Goal: Register for event/course

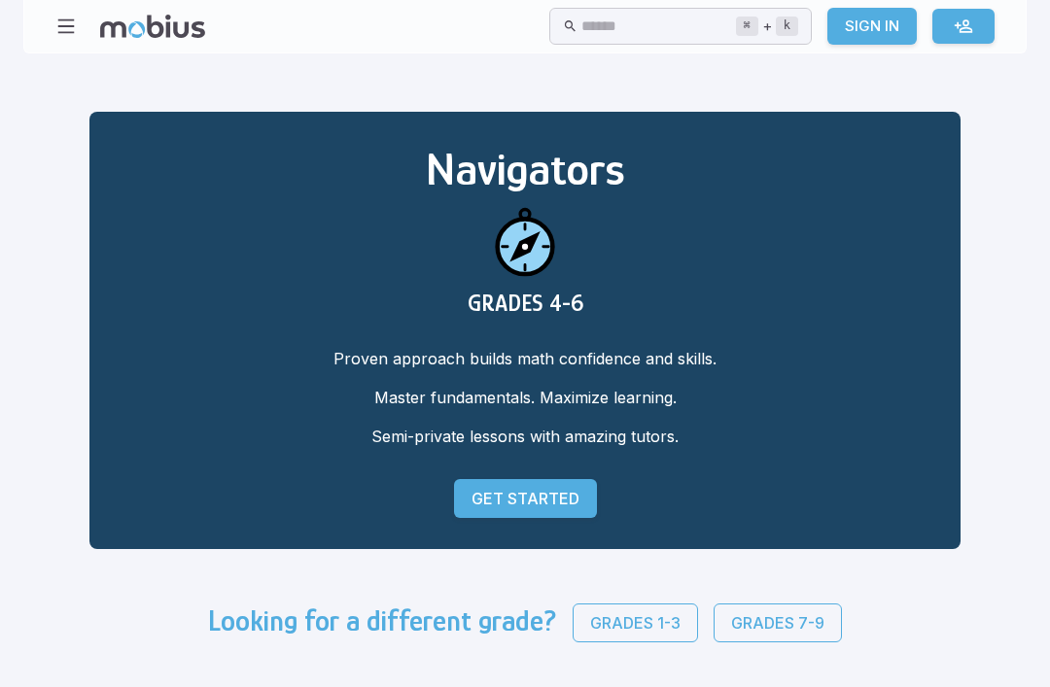
click at [472, 501] on p "Get Started" at bounding box center [526, 498] width 108 height 23
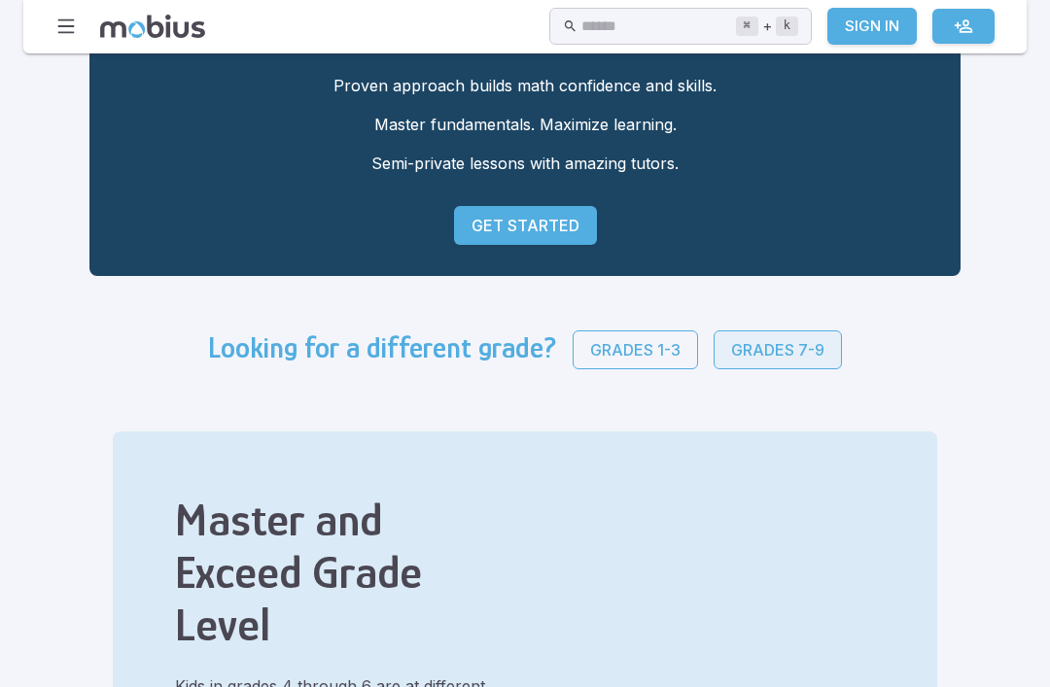
scroll to position [273, 0]
click at [731, 358] on p "Grades 7-9" at bounding box center [777, 349] width 93 height 23
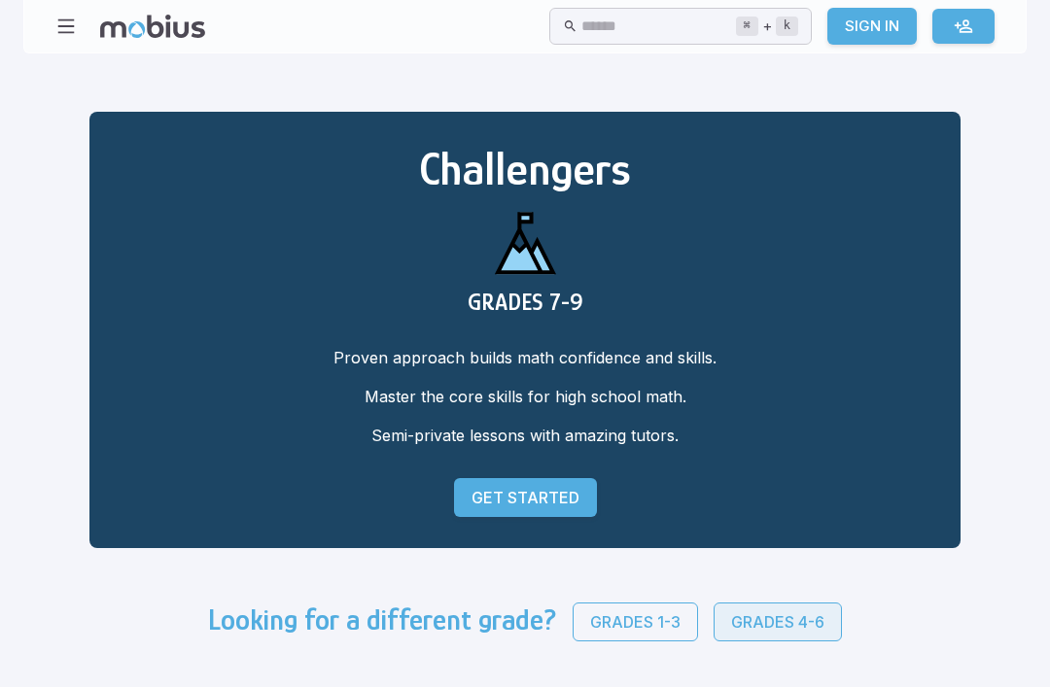
click at [731, 616] on p "Grades 4-6" at bounding box center [777, 622] width 93 height 23
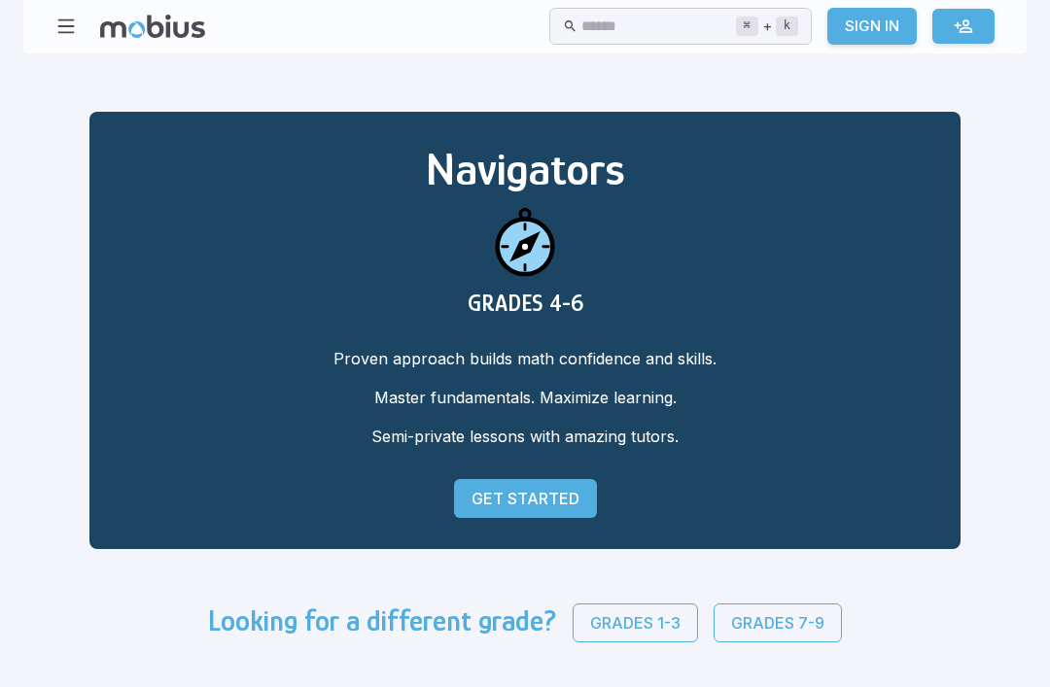
click at [479, 494] on p "Get Started" at bounding box center [526, 498] width 108 height 23
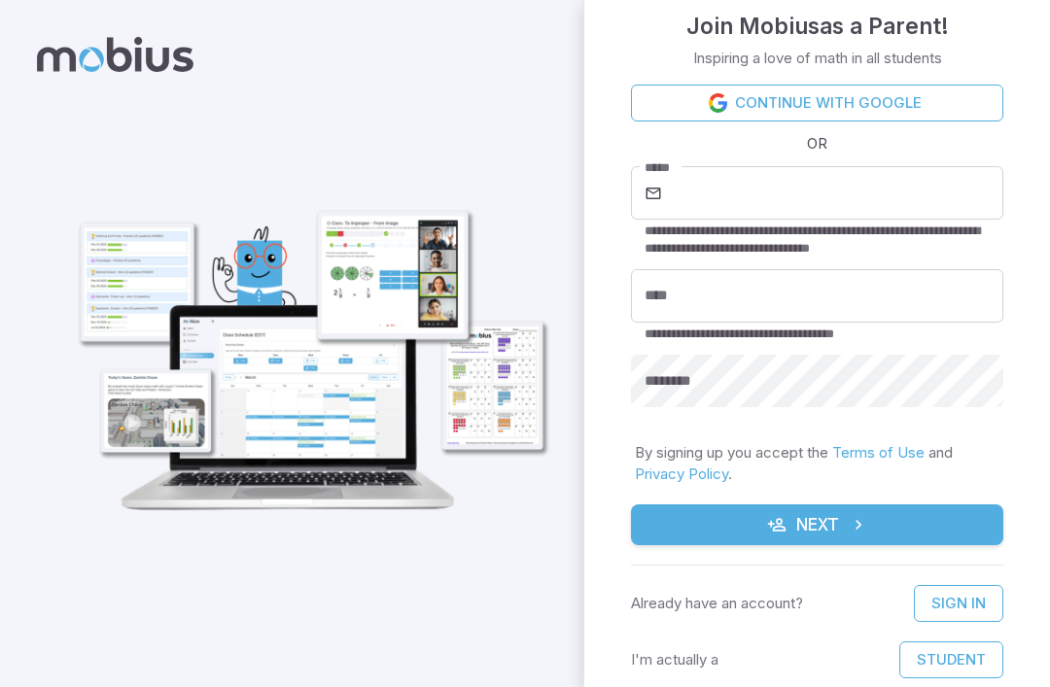
scroll to position [23, 0]
click at [982, 643] on button "Student" at bounding box center [951, 660] width 104 height 37
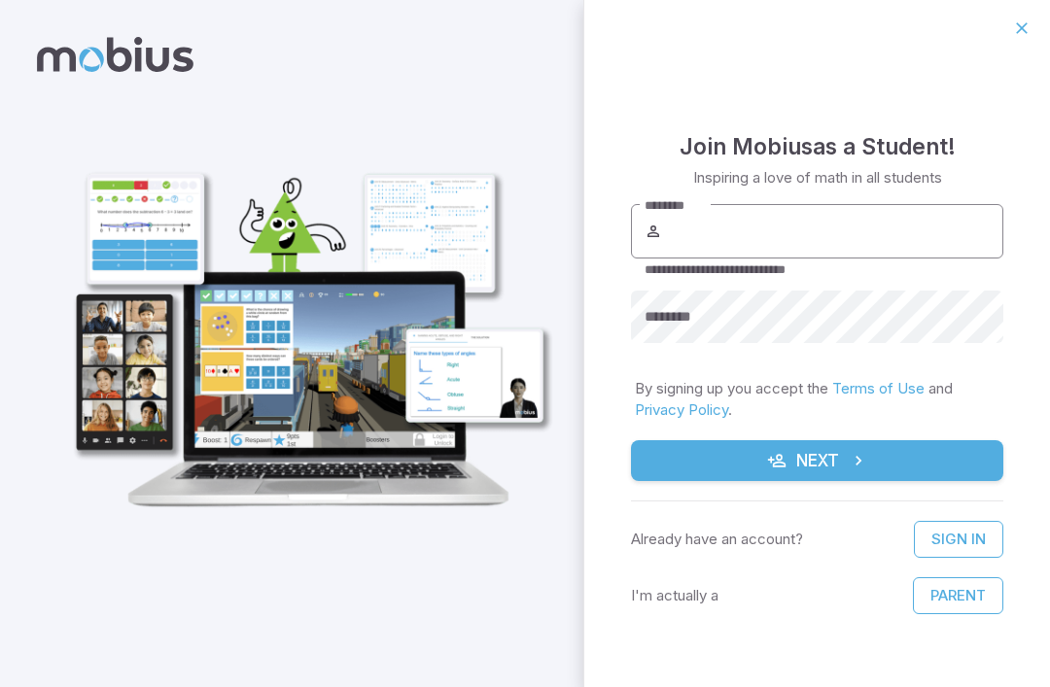
click at [877, 240] on input "********" at bounding box center [834, 231] width 337 height 54
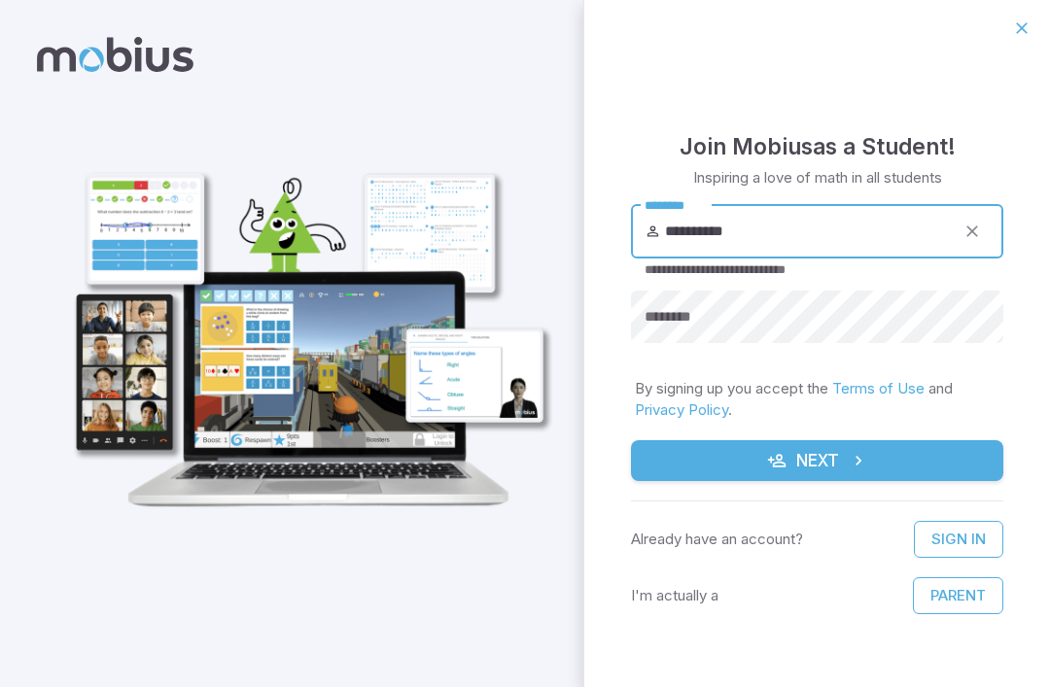
type input "**********"
click at [817, 461] on button "Next" at bounding box center [817, 460] width 372 height 41
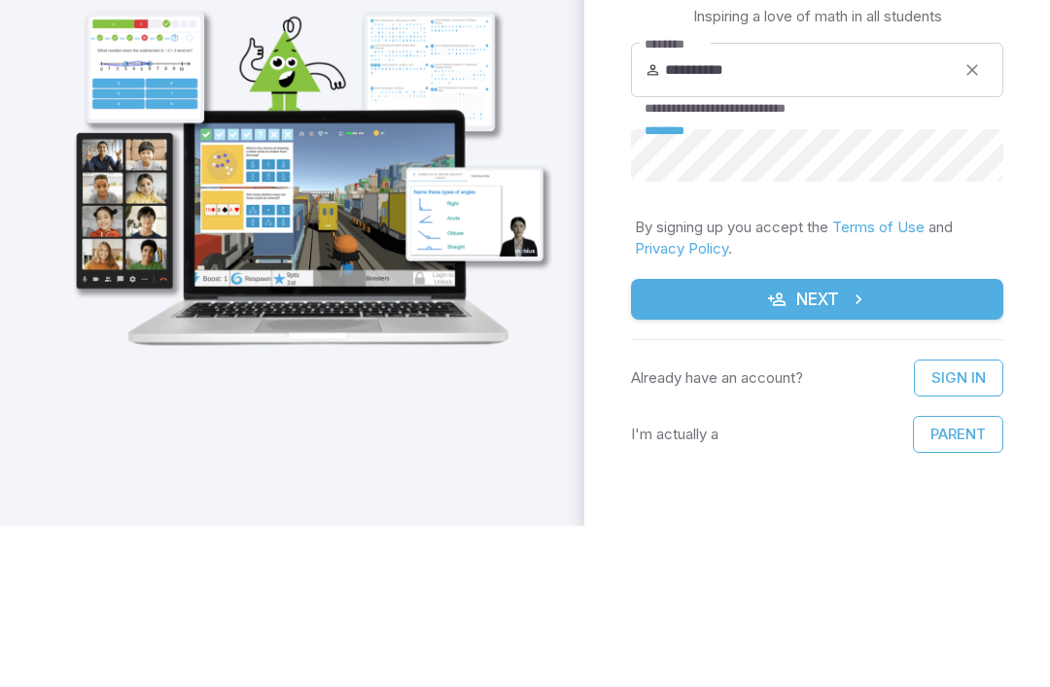
click at [903, 378] on p "By signing up you accept the Terms of Use and Privacy Policy ." at bounding box center [817, 399] width 365 height 43
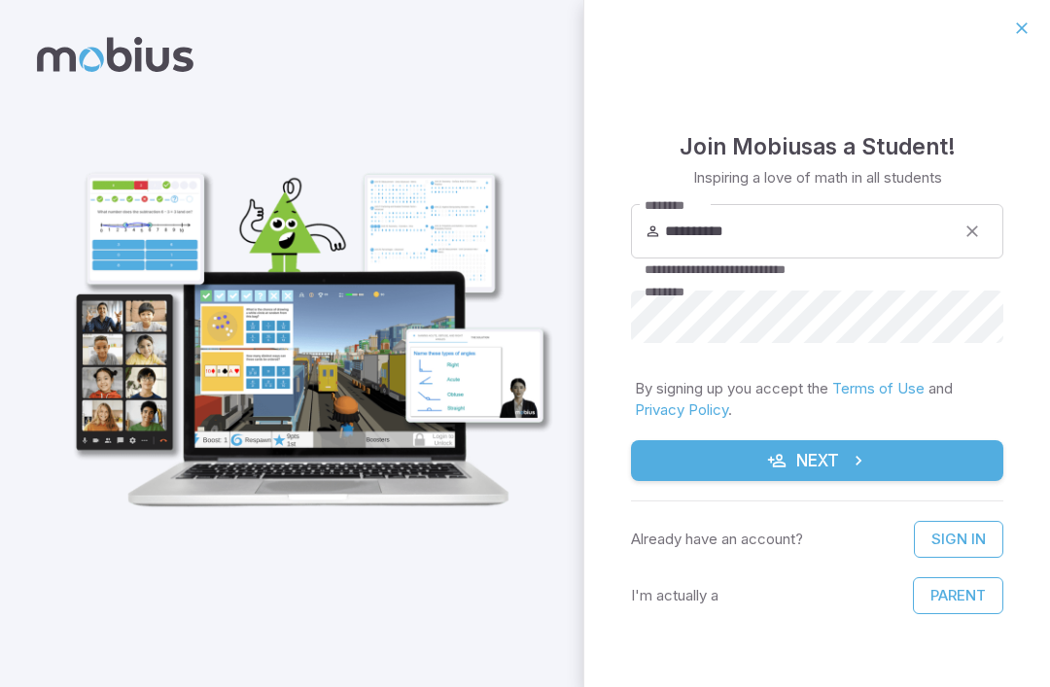
click at [842, 447] on button "Next" at bounding box center [817, 460] width 372 height 41
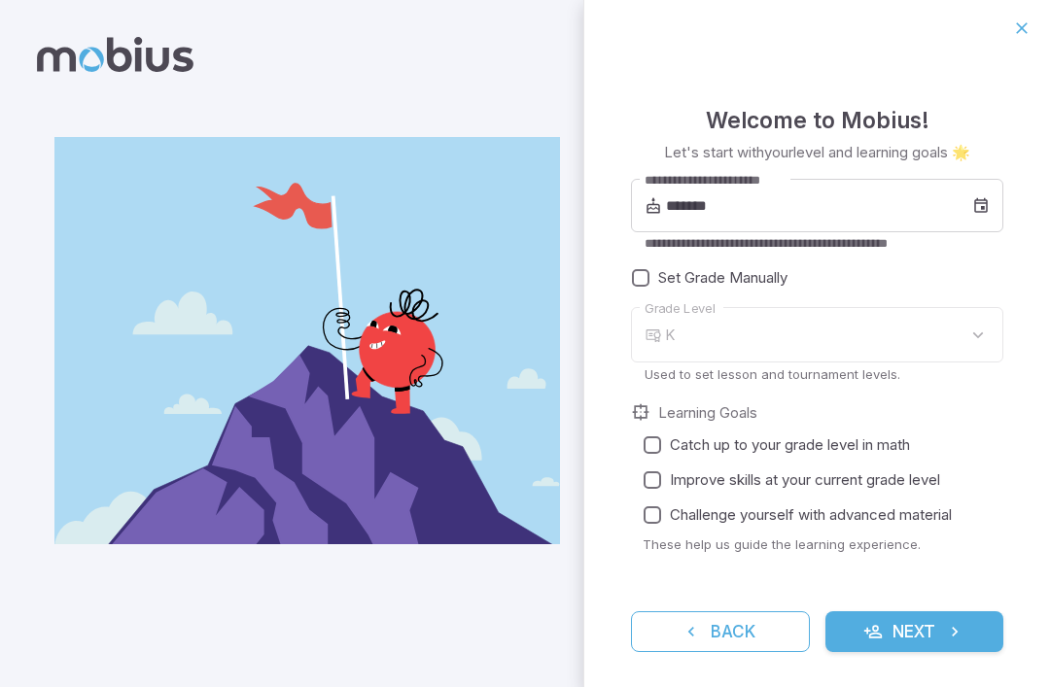
type input "*"
click at [749, 200] on input "*******" at bounding box center [819, 206] width 306 height 54
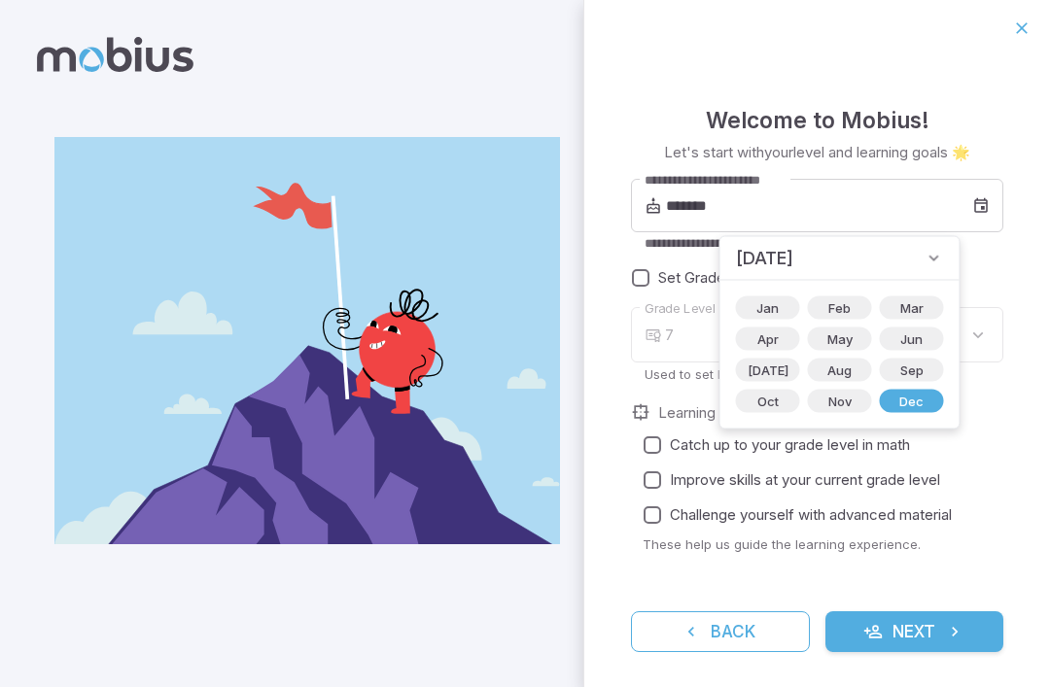
click at [793, 257] on span "December 2013" at bounding box center [764, 258] width 57 height 27
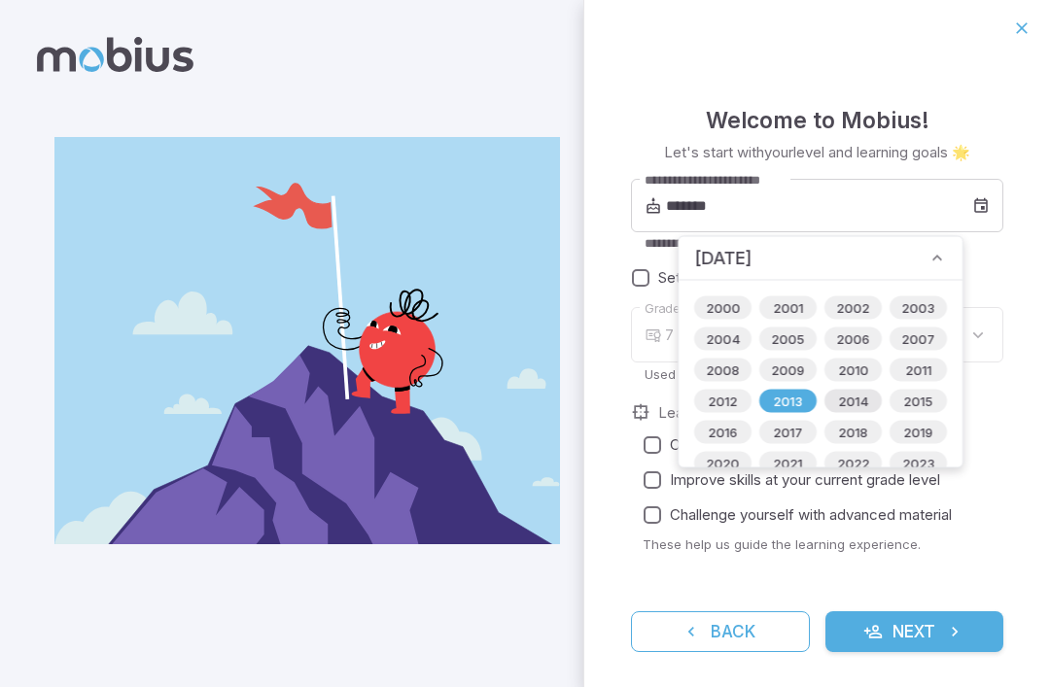
click at [839, 398] on span "2014" at bounding box center [852, 401] width 53 height 19
type input "*******"
type input "*"
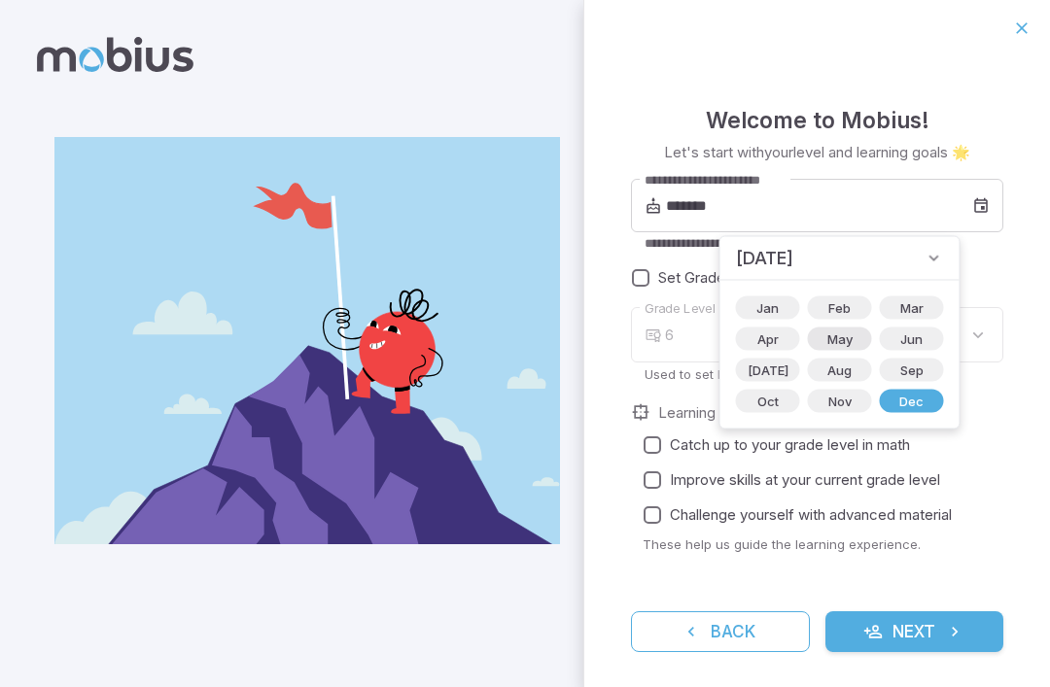
click at [816, 340] on span "May" at bounding box center [840, 339] width 49 height 19
type input "*******"
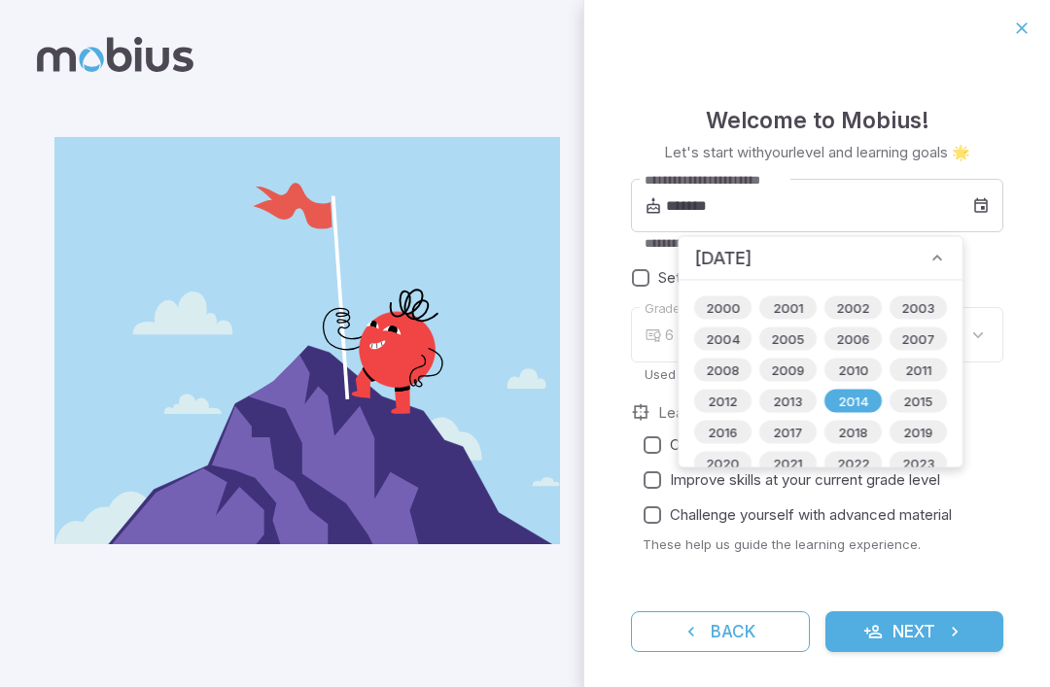
click at [750, 265] on span "May 2014" at bounding box center [722, 258] width 57 height 27
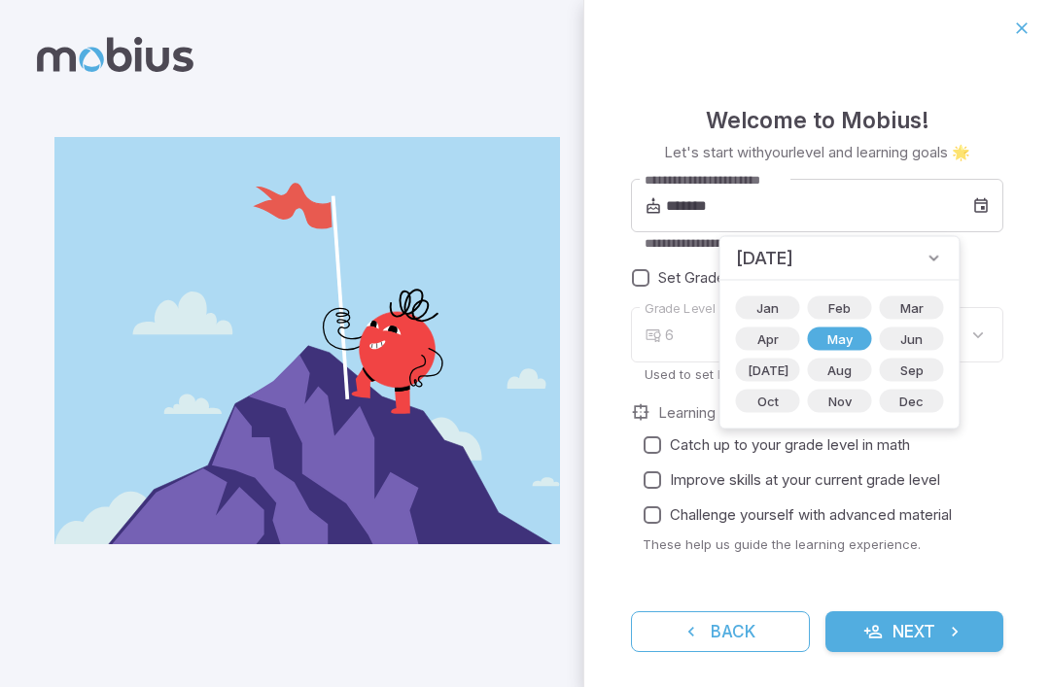
click at [796, 529] on label "Challenge yourself with advanced material" at bounding box center [811, 515] width 353 height 35
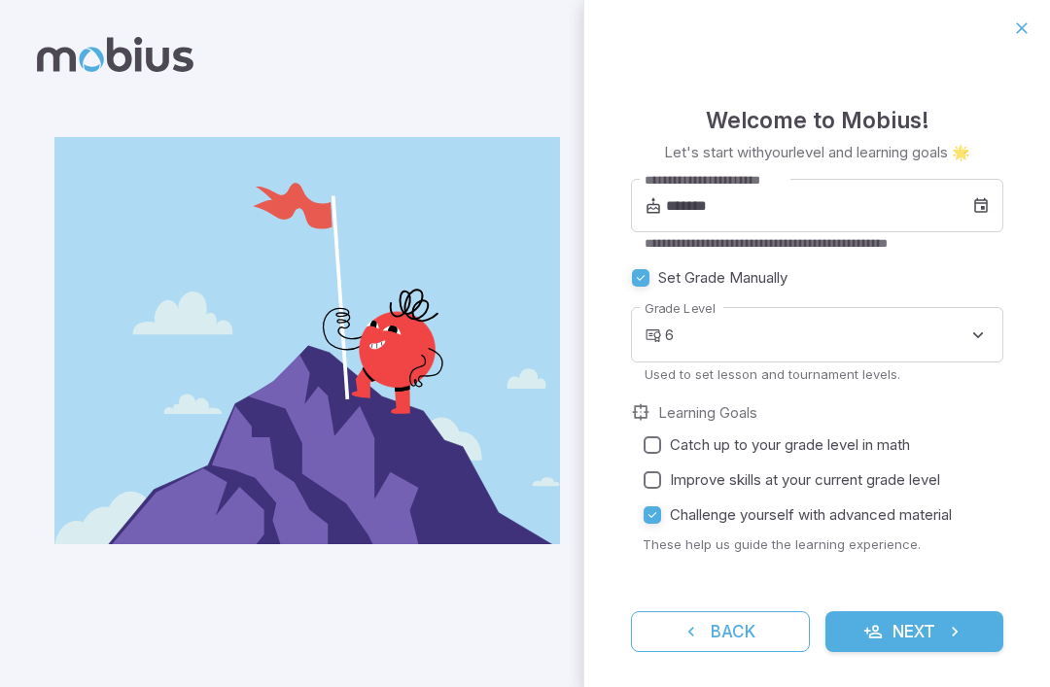
click at [876, 634] on icon "submit" at bounding box center [872, 631] width 19 height 19
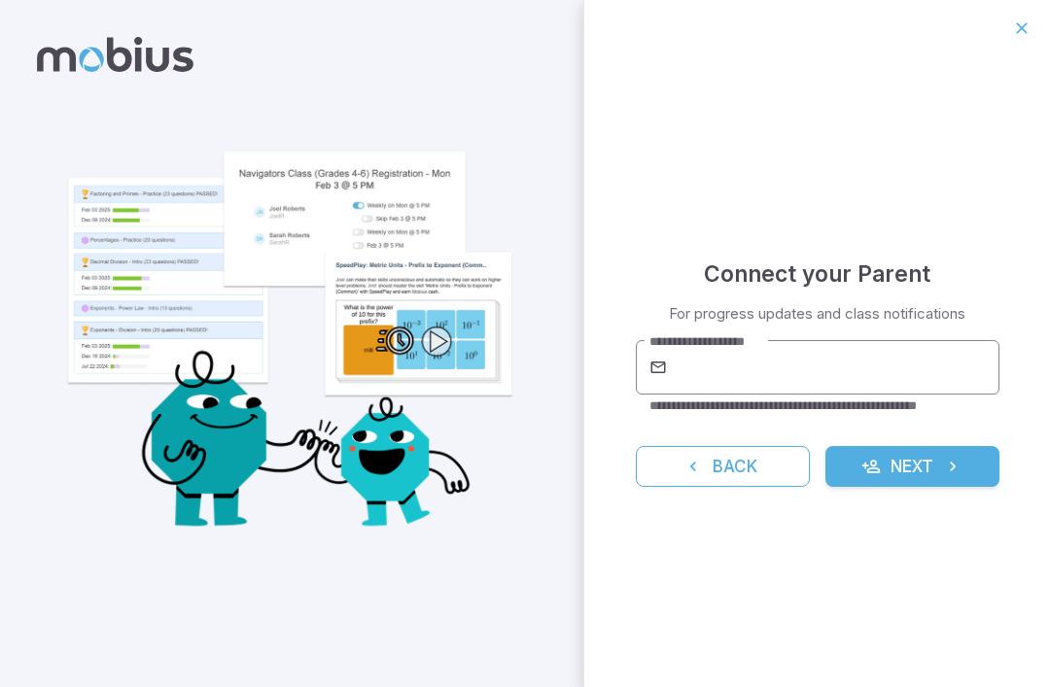
click at [703, 357] on input "**********" at bounding box center [835, 367] width 329 height 54
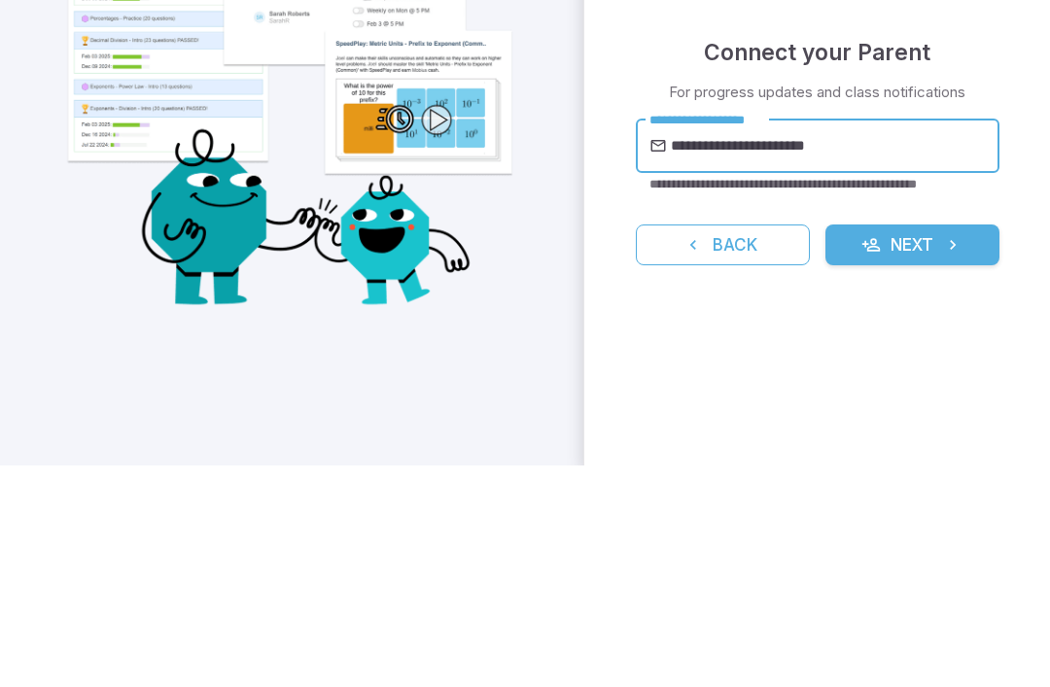
type input "**********"
click at [964, 446] on button "Next" at bounding box center [912, 466] width 174 height 41
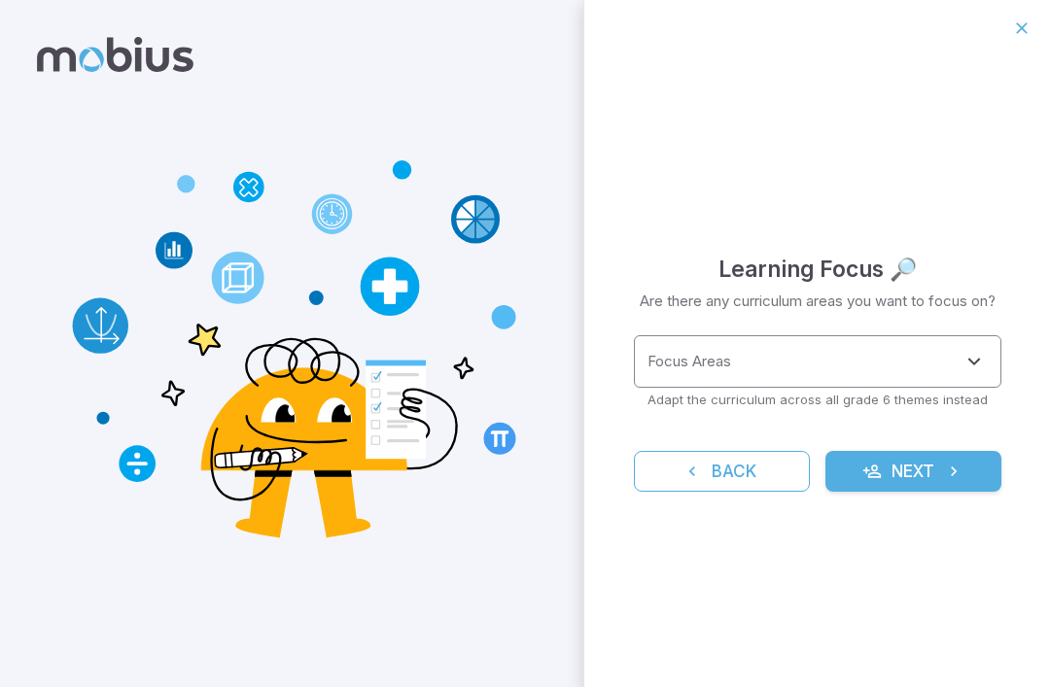
click at [693, 335] on div "Focus Areas" at bounding box center [818, 361] width 368 height 53
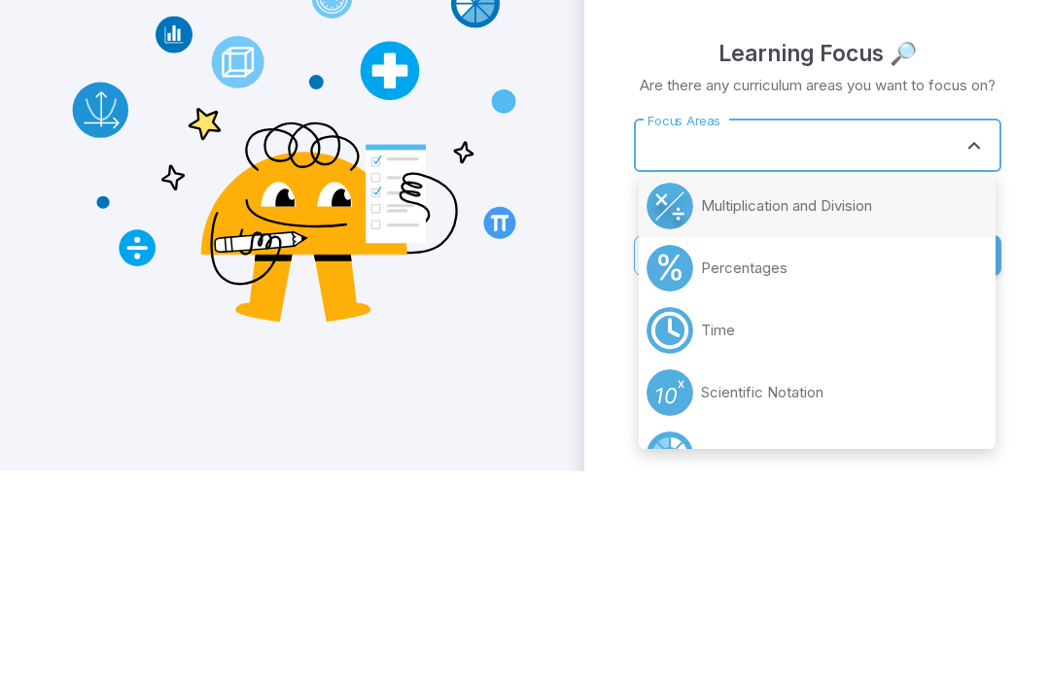
scroll to position [631, 0]
click at [694, 389] on li "Multiplication and Division" at bounding box center [817, 420] width 357 height 62
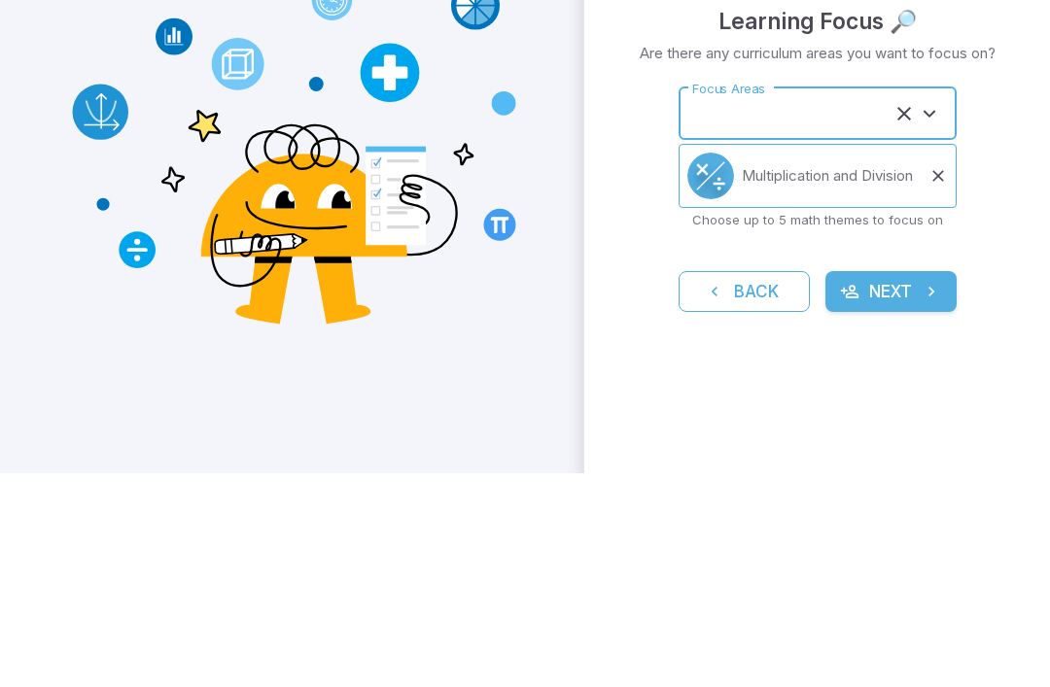
click at [606, 173] on div "Learning Focus 🔎 Are there any curriculum areas you want to focus on? Focus Are…" at bounding box center [817, 371] width 466 height 631
type input "**********"
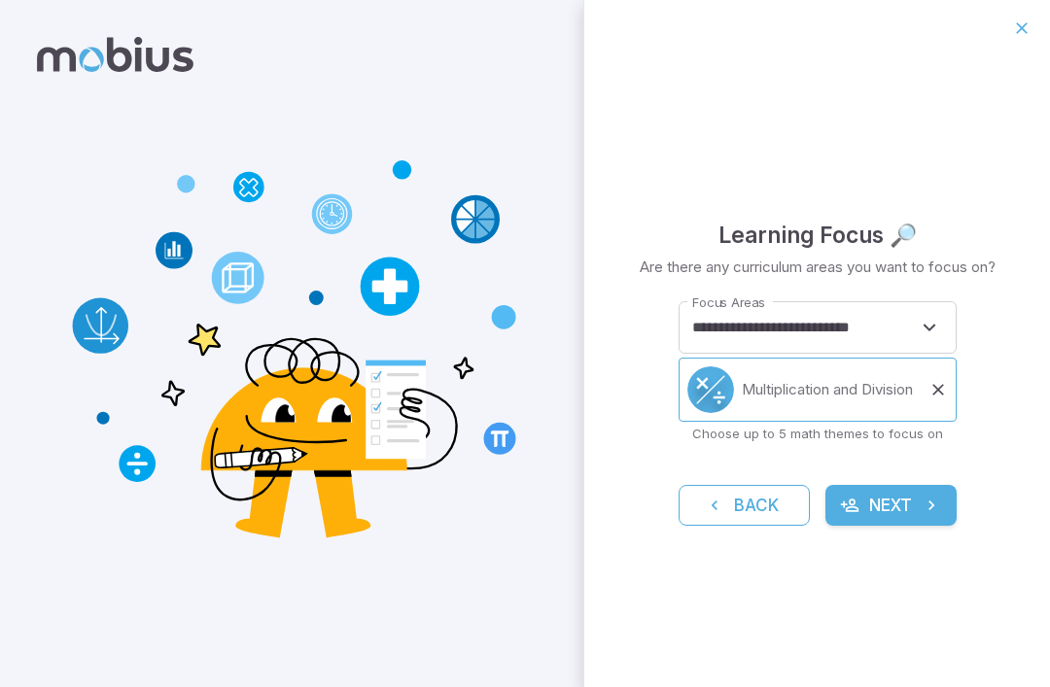
click at [869, 514] on button "Next" at bounding box center [890, 505] width 131 height 41
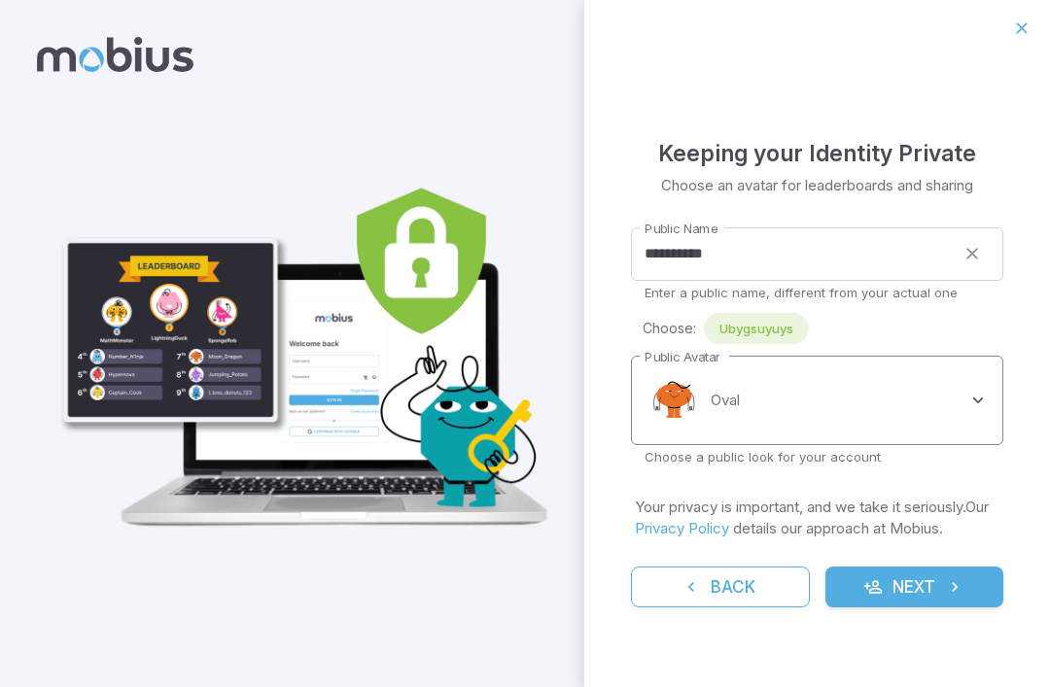
click at [700, 405] on body "**********" at bounding box center [525, 343] width 1050 height 687
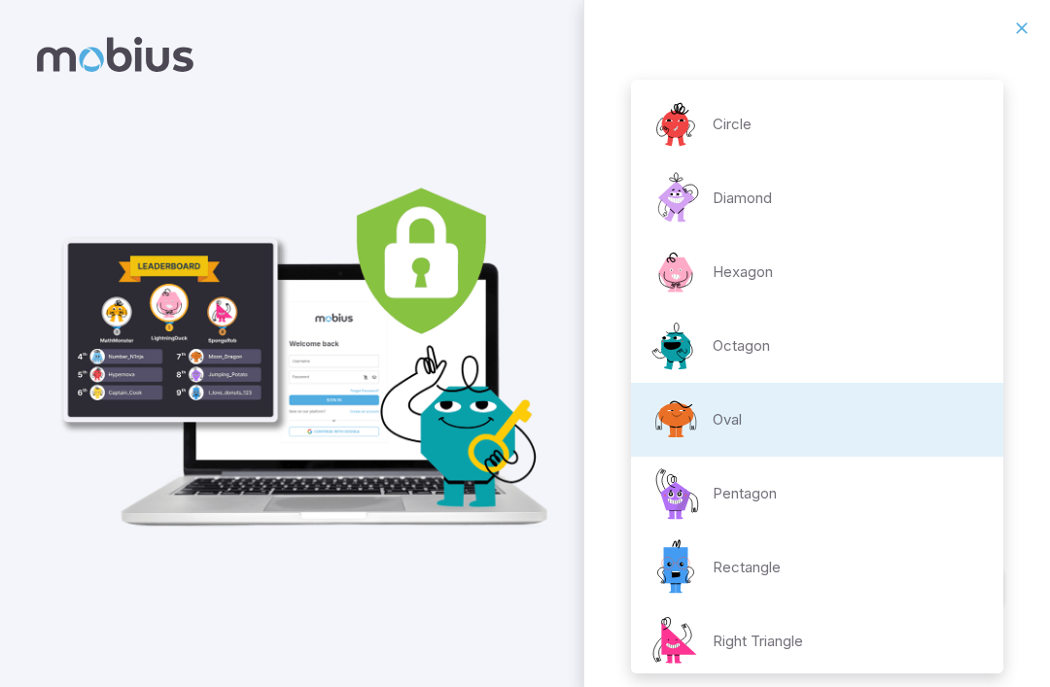
click at [686, 110] on img at bounding box center [676, 124] width 58 height 58
type input "**********"
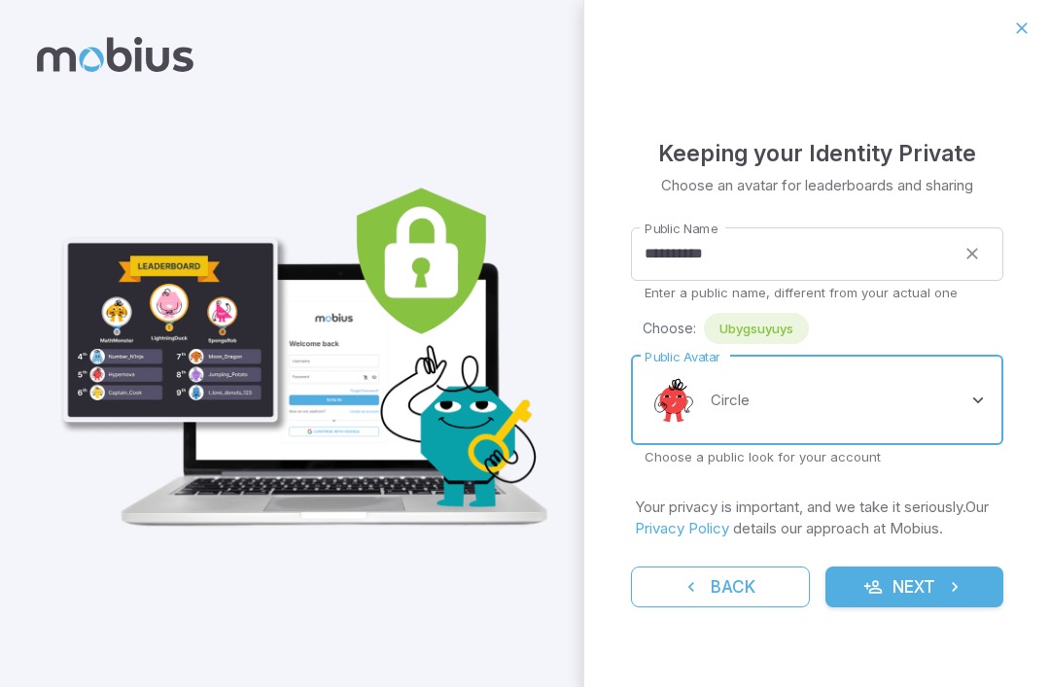
click at [881, 584] on icon "submit" at bounding box center [872, 587] width 19 height 19
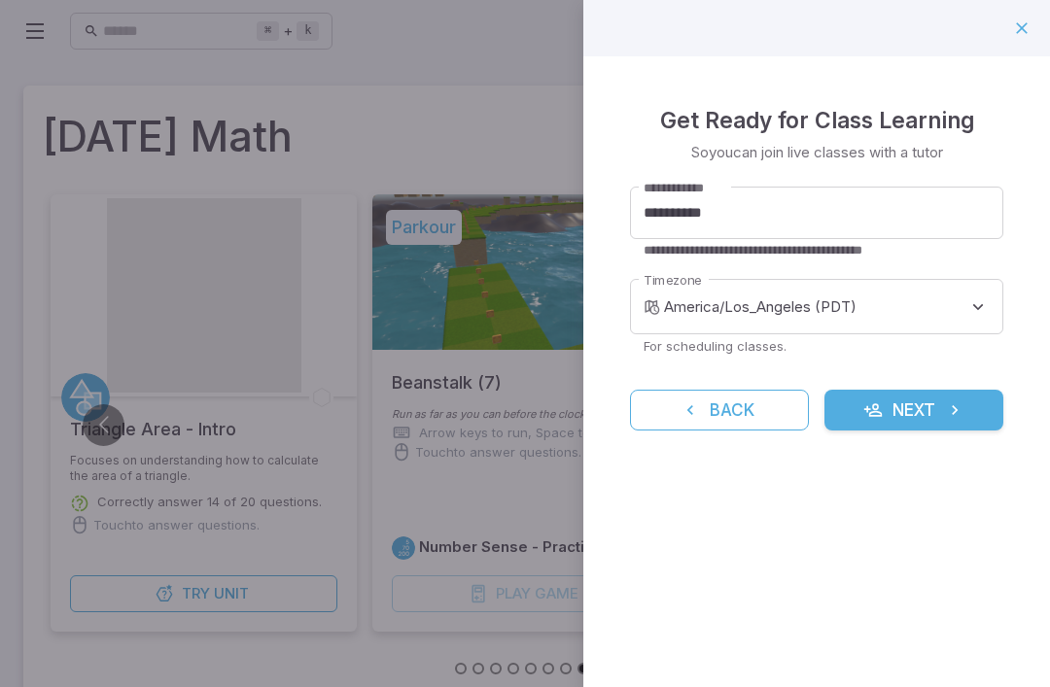
click at [880, 441] on div "**********" at bounding box center [816, 266] width 467 height 421
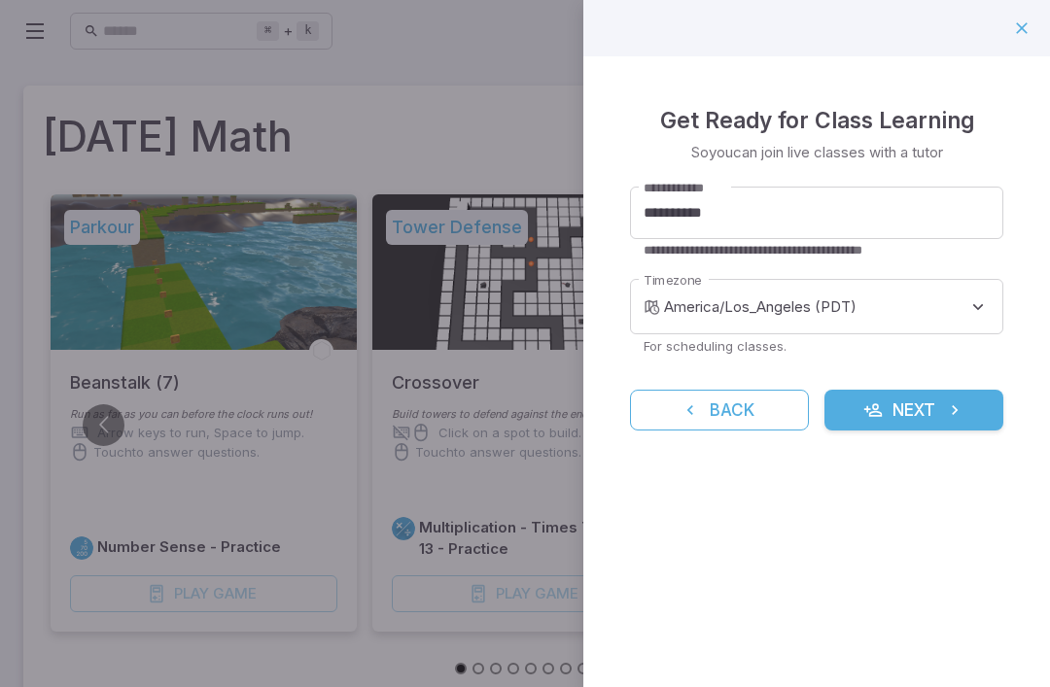
click at [890, 390] on button "Next" at bounding box center [914, 410] width 179 height 41
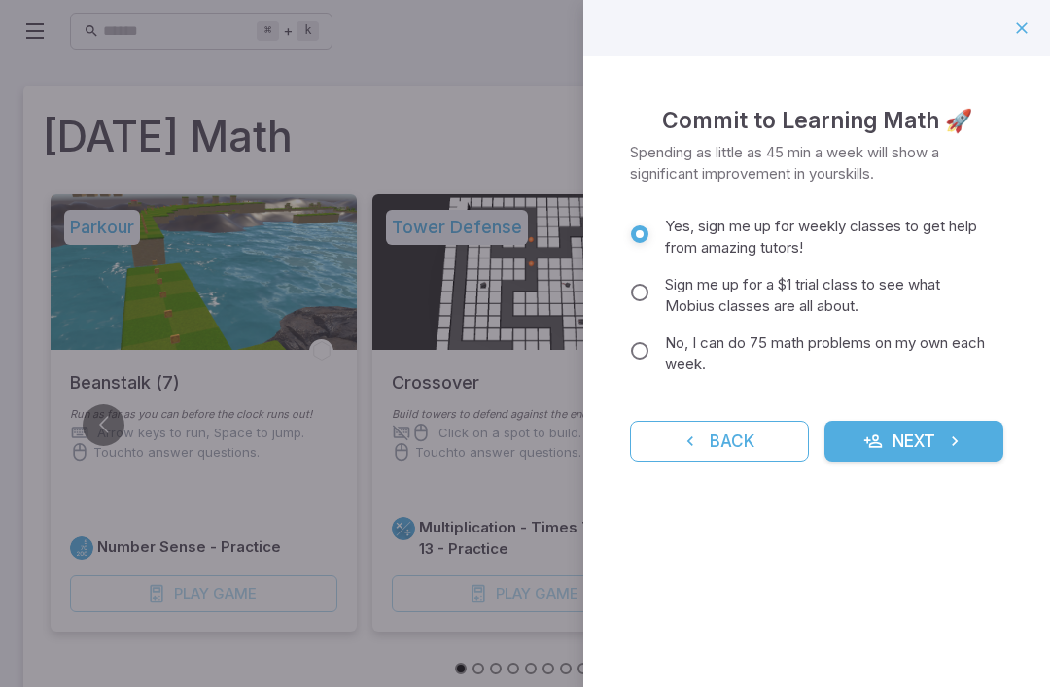
click at [832, 450] on button "Next" at bounding box center [914, 441] width 179 height 41
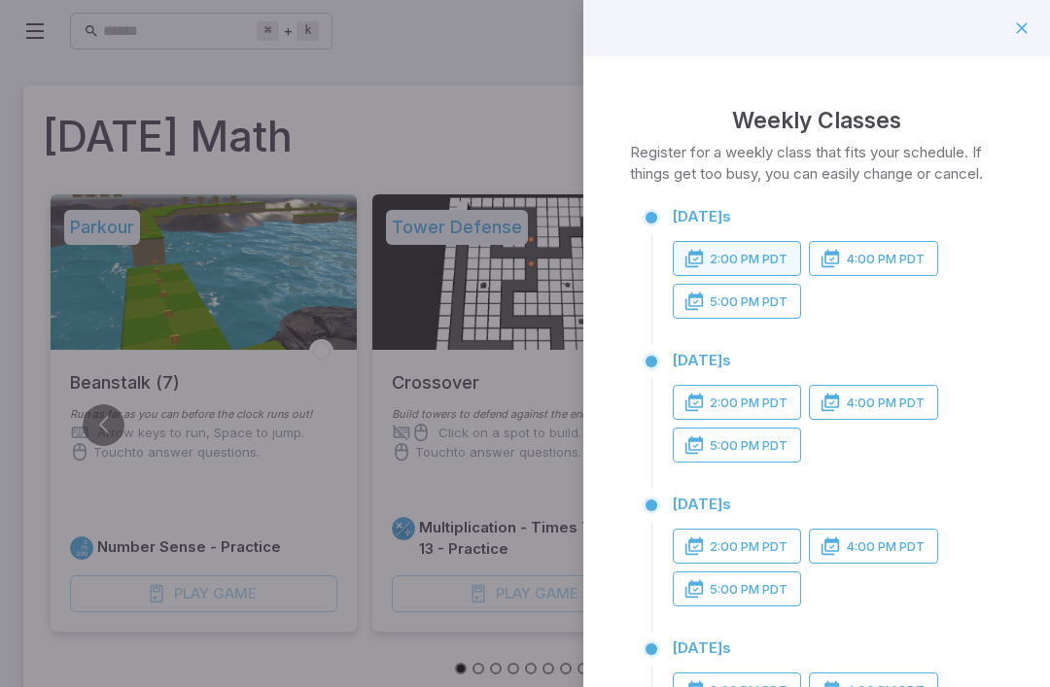
click at [702, 254] on icon "button" at bounding box center [694, 258] width 19 height 19
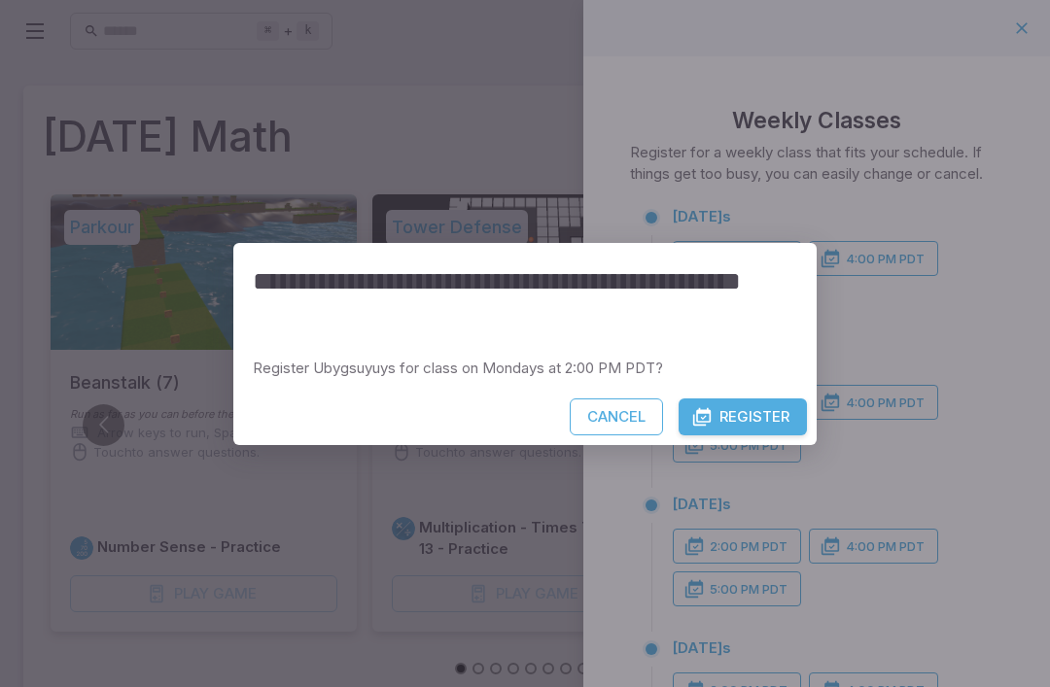
click at [726, 419] on button "Register" at bounding box center [743, 417] width 128 height 37
click at [665, 429] on div "Cancel Register" at bounding box center [524, 422] width 583 height 47
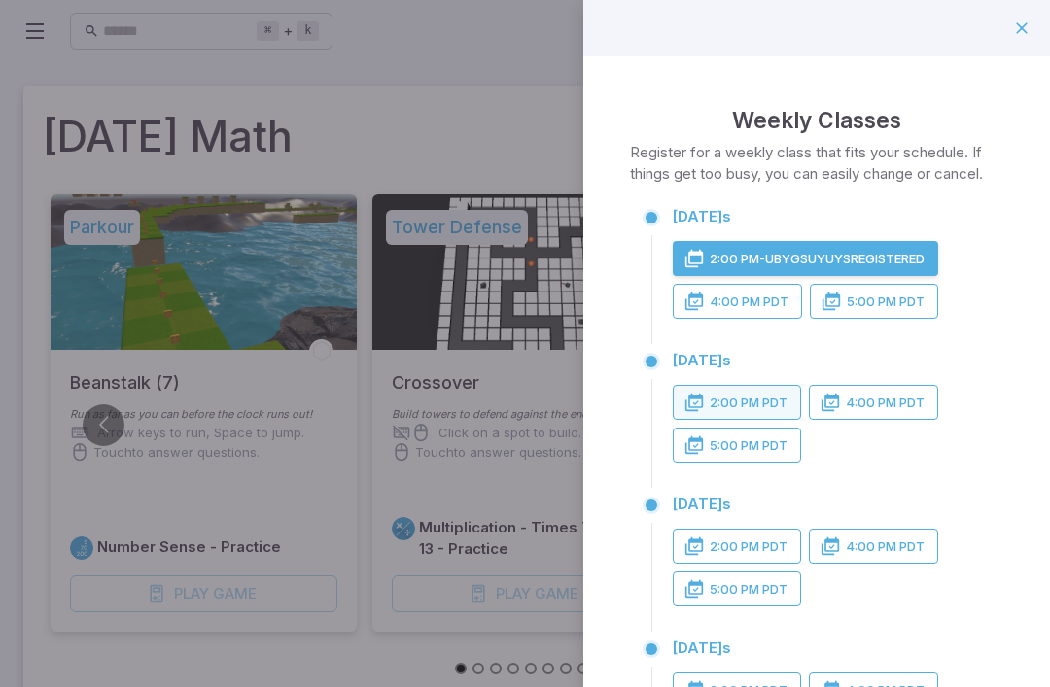
click at [702, 404] on icon "button" at bounding box center [694, 402] width 19 height 19
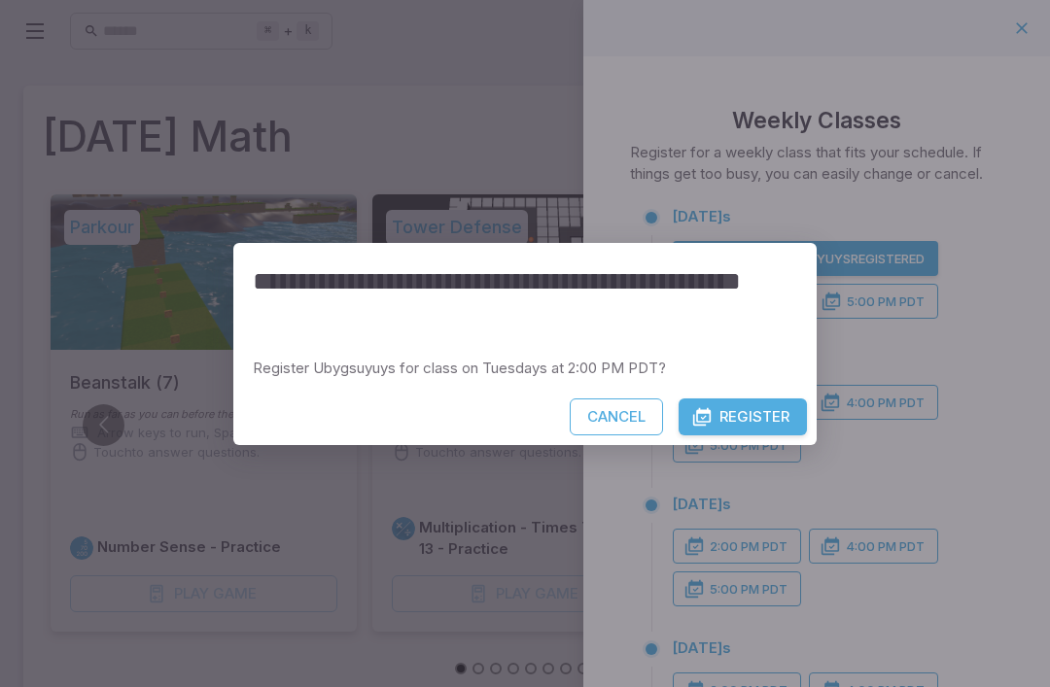
click at [722, 417] on button "Register" at bounding box center [743, 417] width 128 height 37
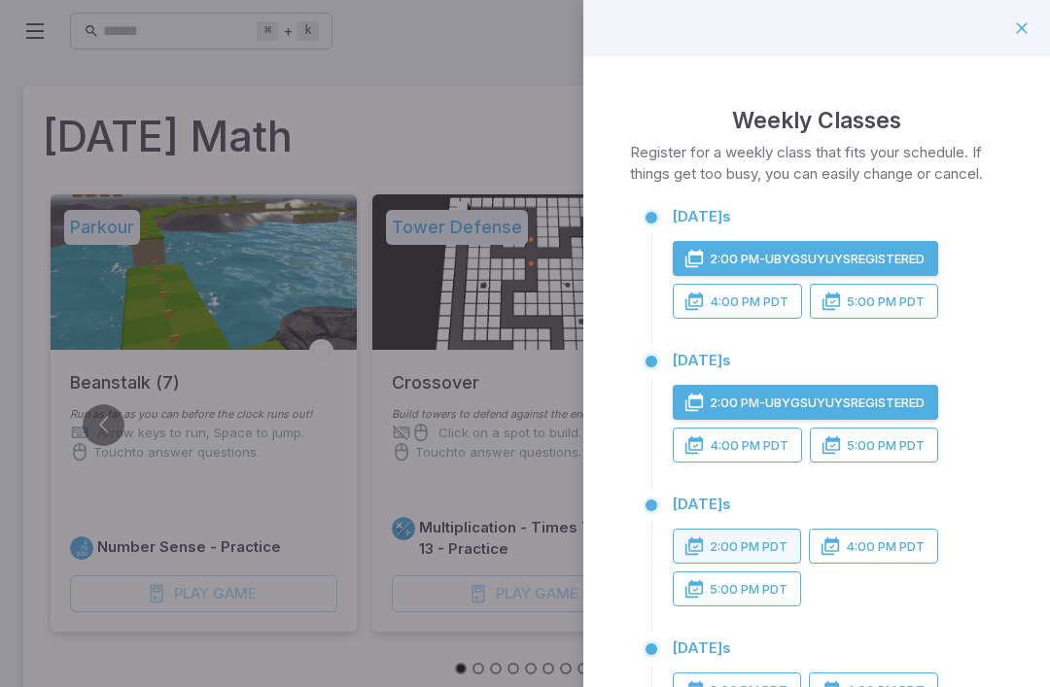
click at [702, 538] on icon "button" at bounding box center [694, 546] width 19 height 19
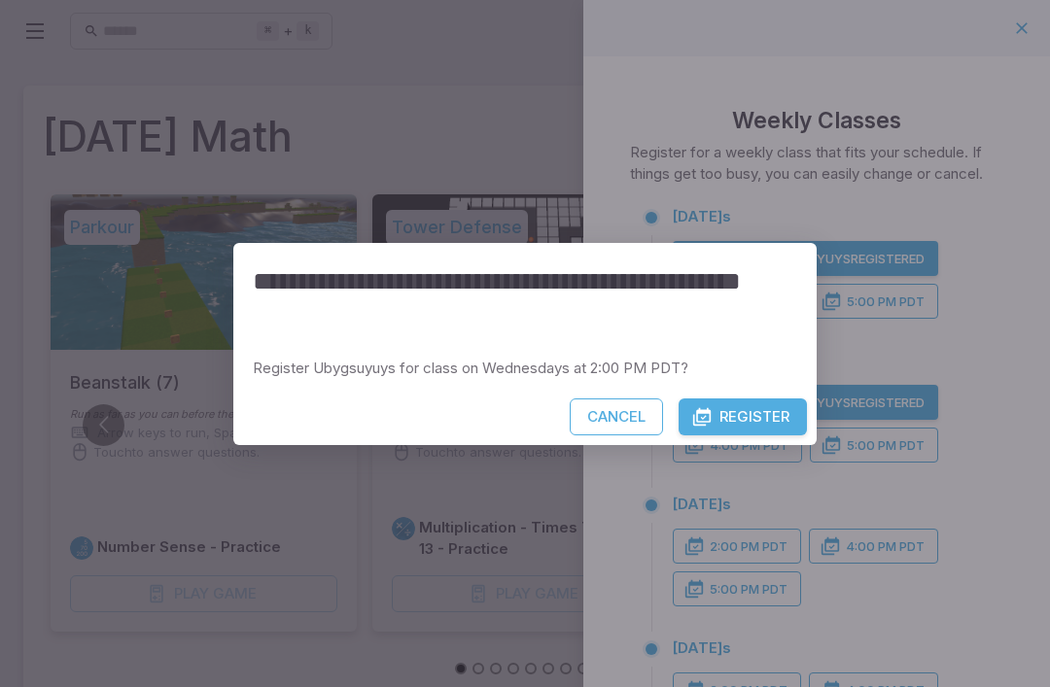
click at [721, 425] on button "Register" at bounding box center [743, 417] width 128 height 37
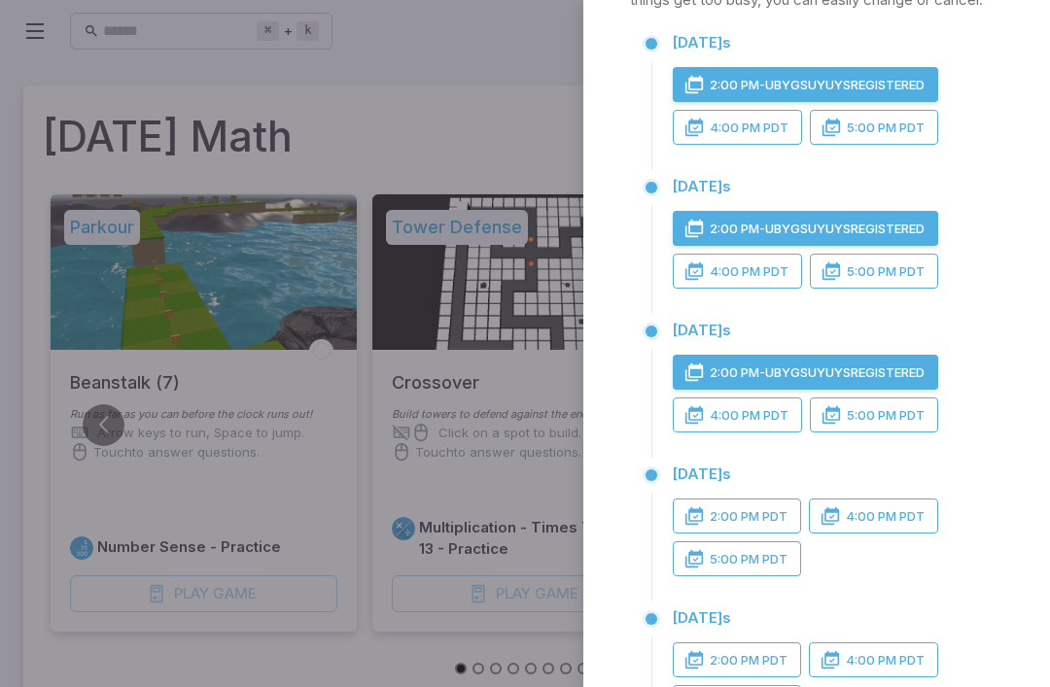
scroll to position [203, 0]
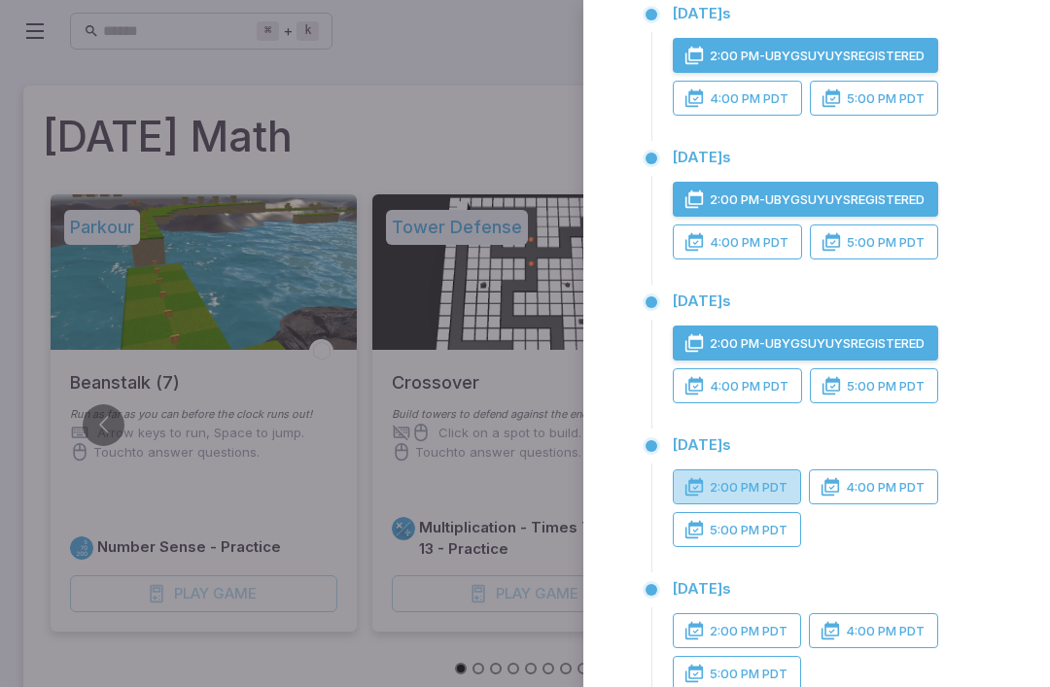
click at [698, 484] on icon "button" at bounding box center [694, 486] width 19 height 19
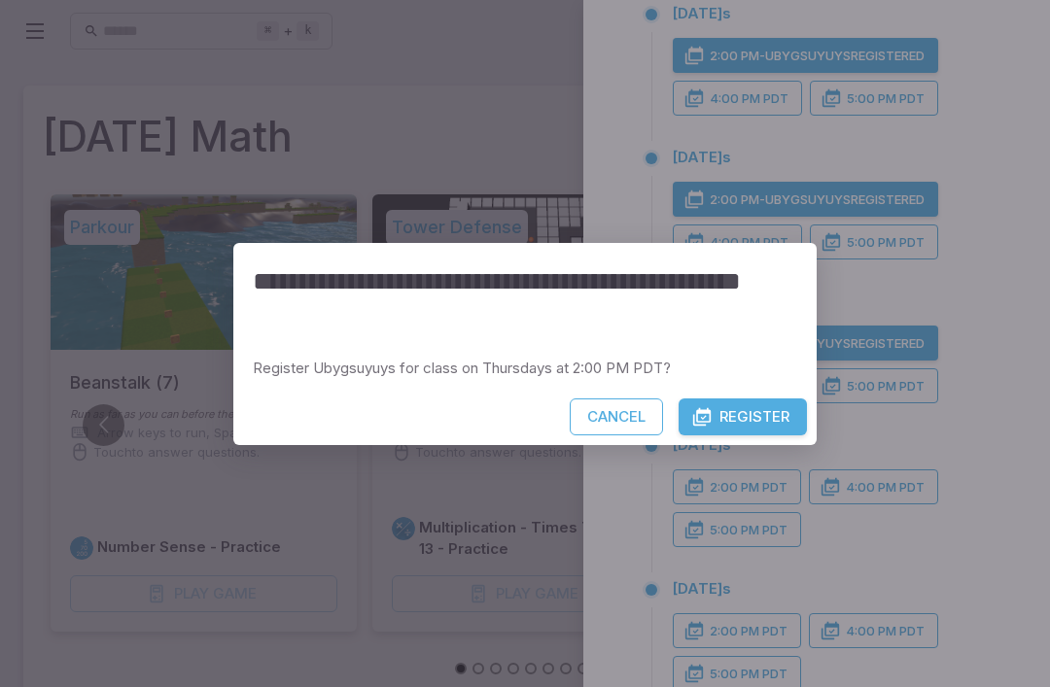
click at [717, 423] on button "Register" at bounding box center [743, 417] width 128 height 37
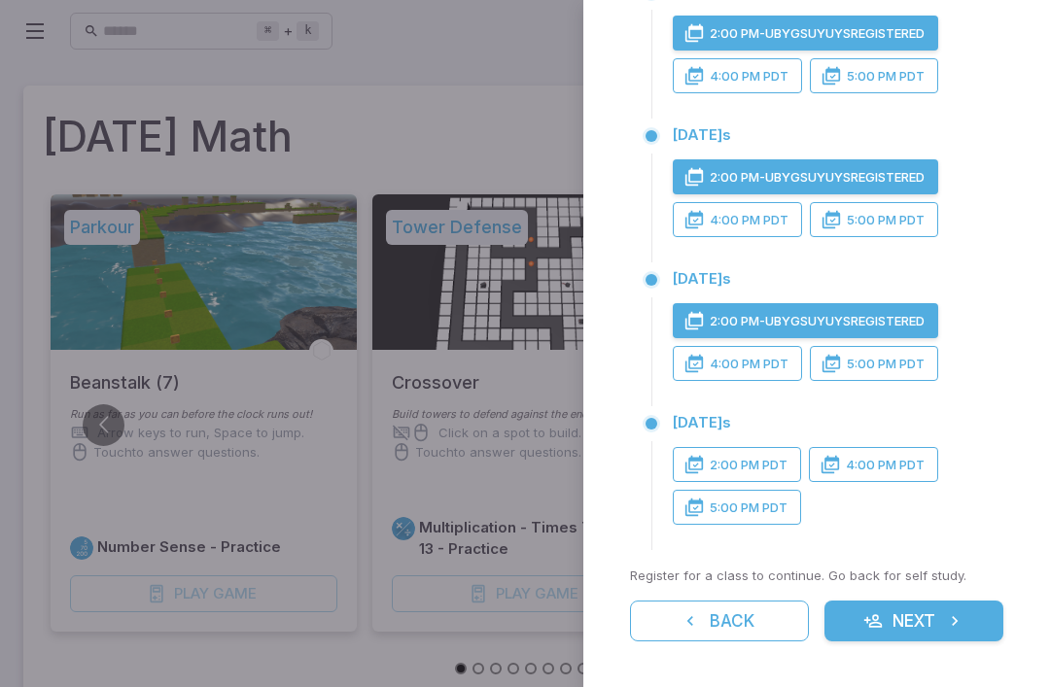
scroll to position [364, 0]
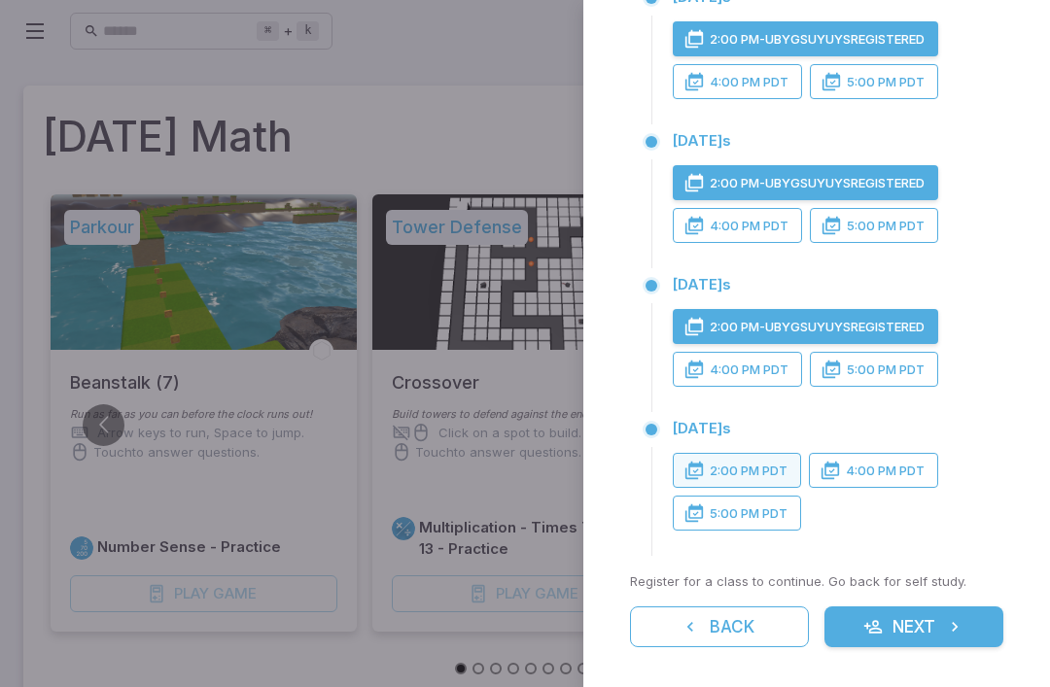
click at [705, 458] on button "2:00 PM PDT" at bounding box center [737, 470] width 128 height 35
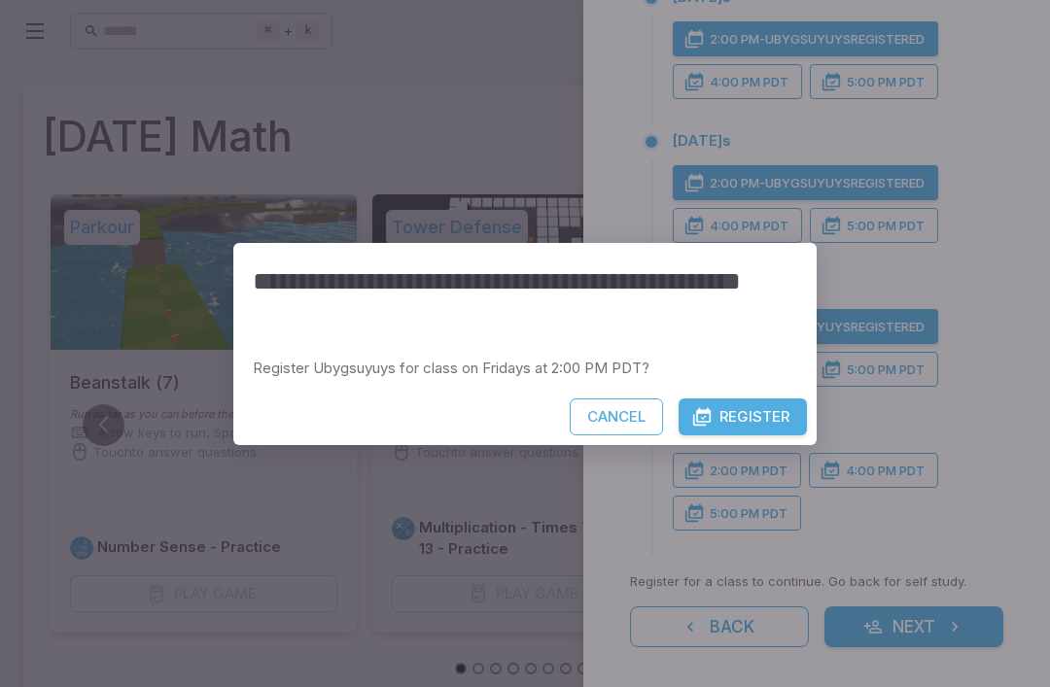
click at [717, 417] on button "Register" at bounding box center [743, 417] width 128 height 37
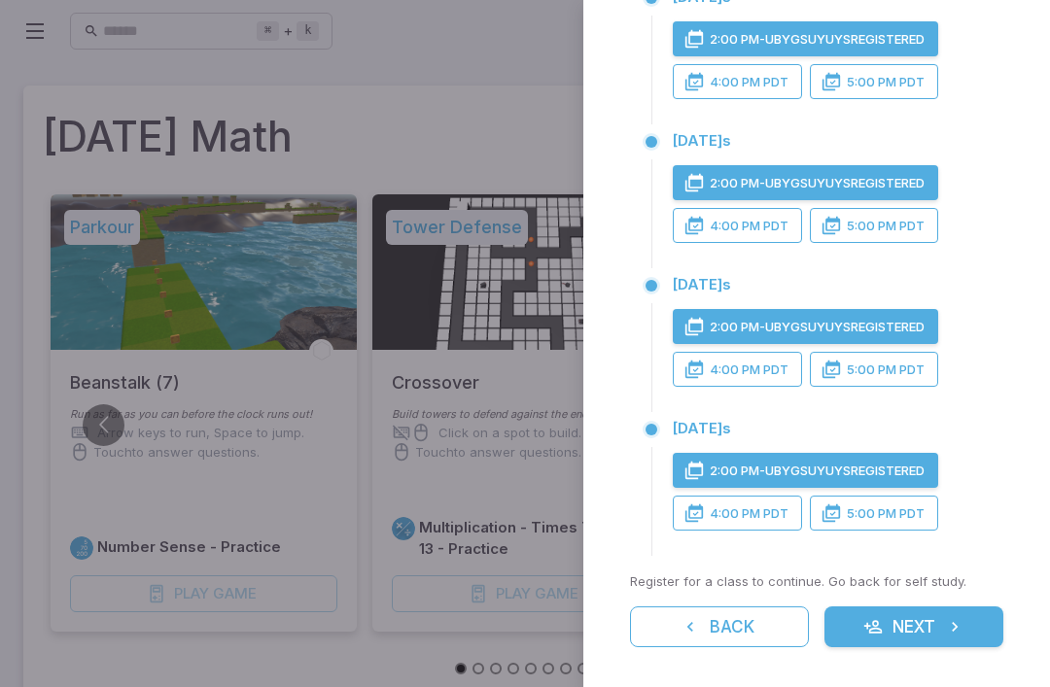
click at [876, 627] on icon "button" at bounding box center [872, 626] width 19 height 19
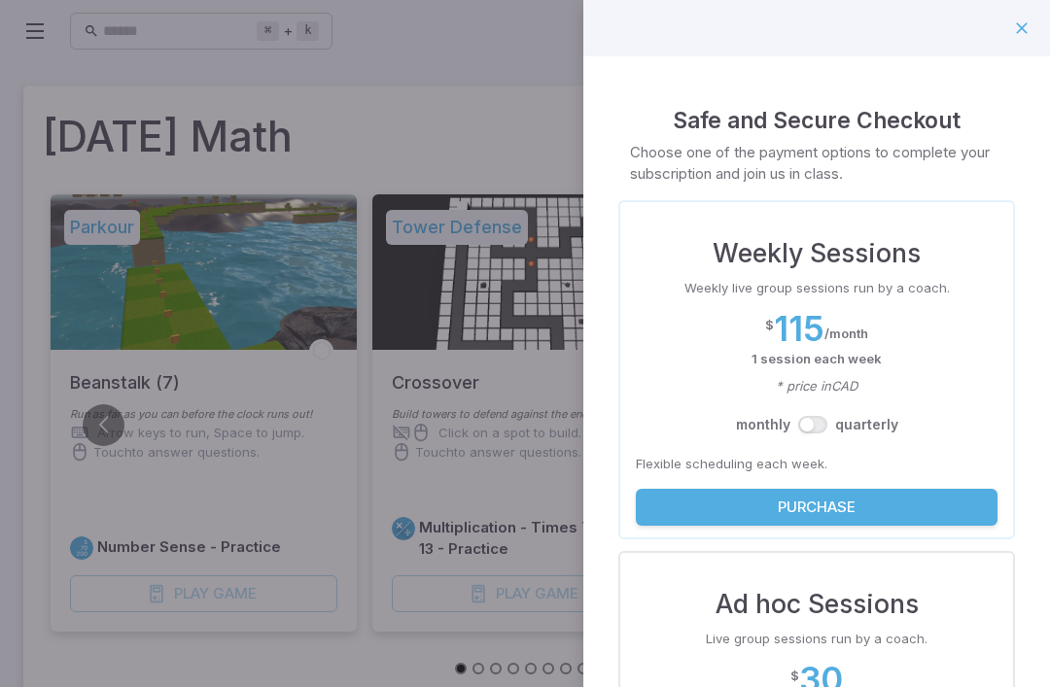
click at [507, 202] on div at bounding box center [525, 343] width 1050 height 687
click at [410, 177] on div at bounding box center [525, 343] width 1050 height 687
click at [998, 42] on div at bounding box center [816, 28] width 467 height 56
click at [998, 41] on div at bounding box center [816, 28] width 467 height 56
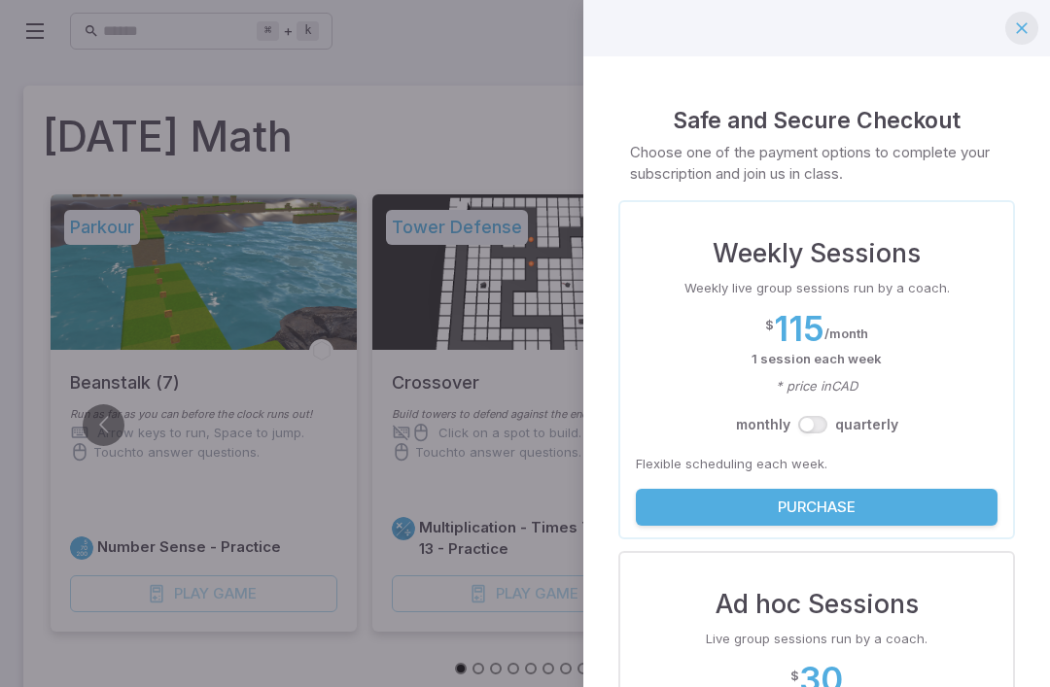
click at [1022, 25] on icon "button" at bounding box center [1021, 27] width 19 height 19
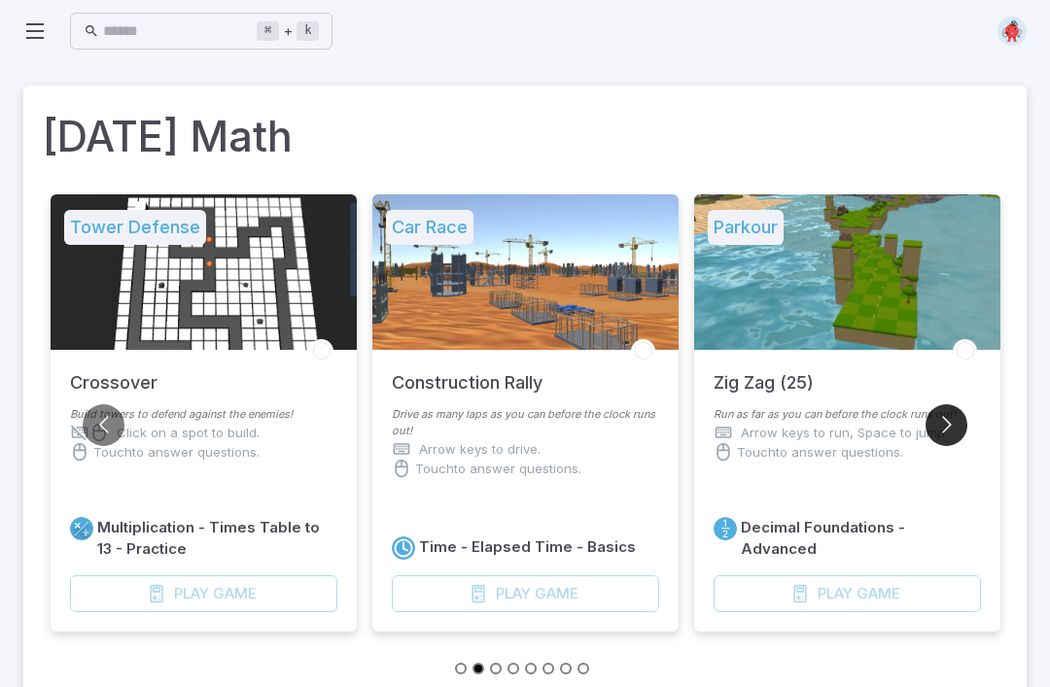
click at [957, 415] on button "Go to next slide" at bounding box center [947, 425] width 42 height 42
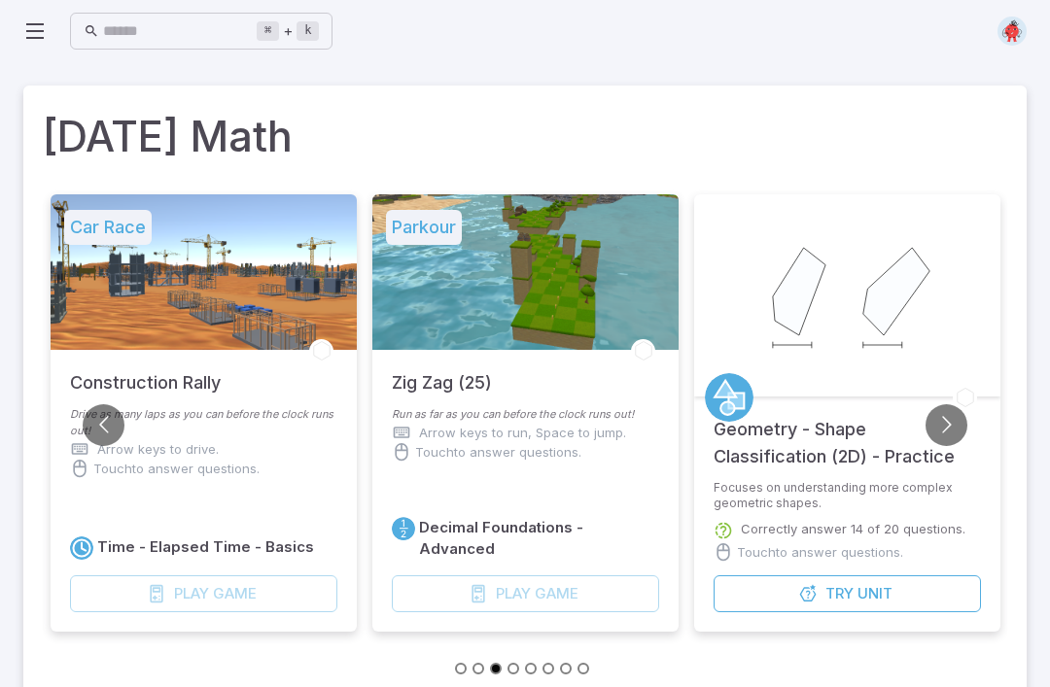
click at [24, 38] on icon at bounding box center [34, 30] width 23 height 23
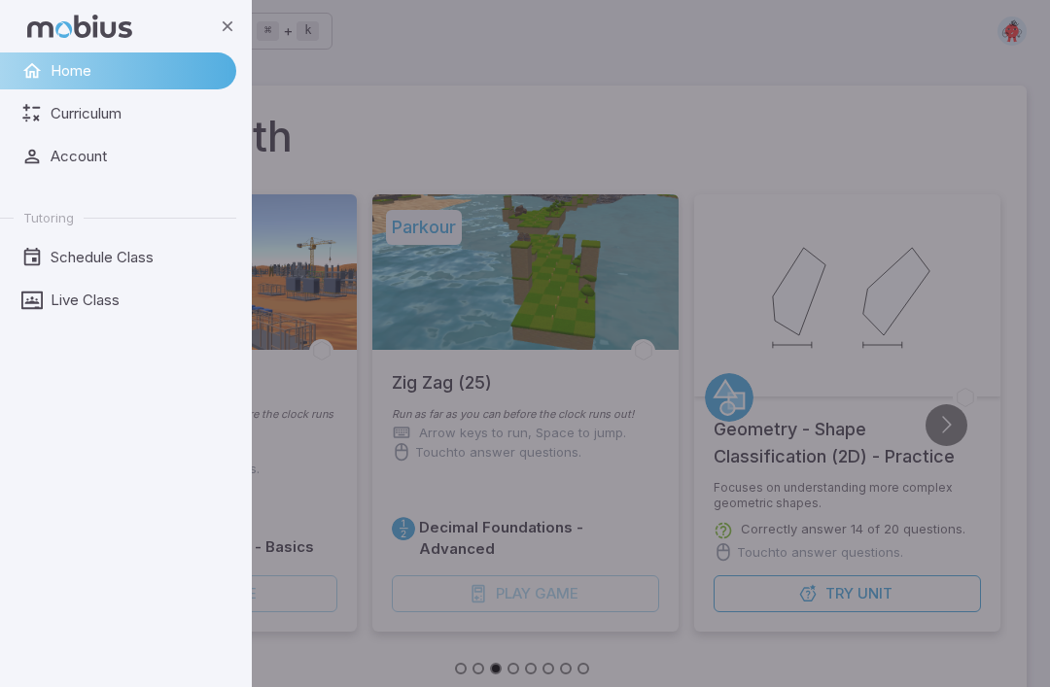
click at [403, 390] on div "backdrop" at bounding box center [525, 343] width 1050 height 687
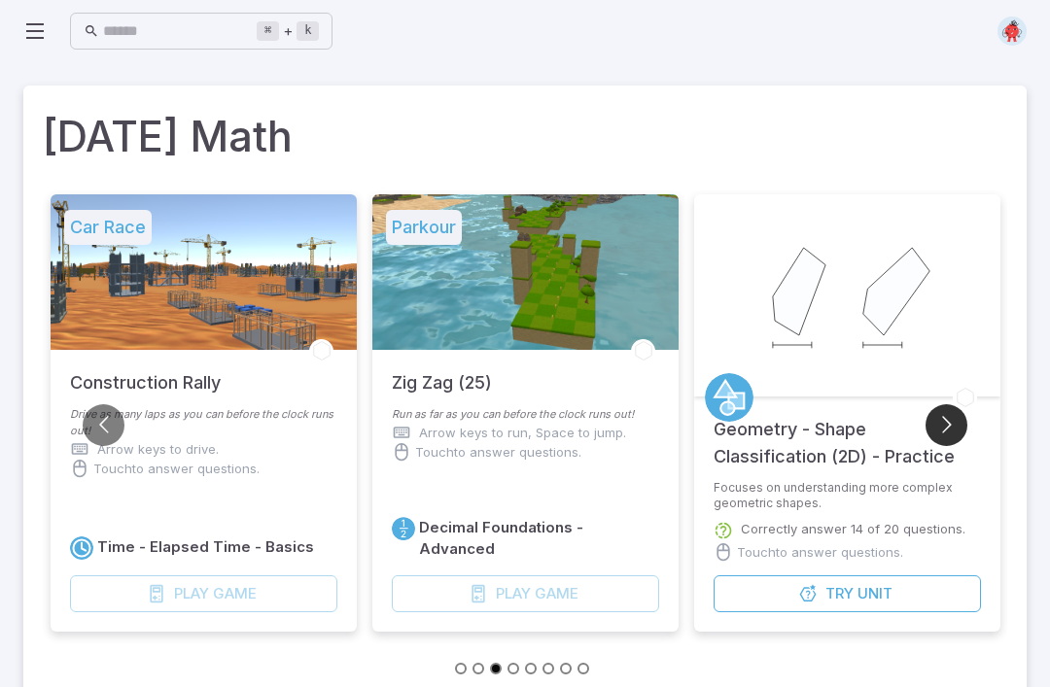
click at [937, 437] on button "Go to next slide" at bounding box center [947, 425] width 42 height 42
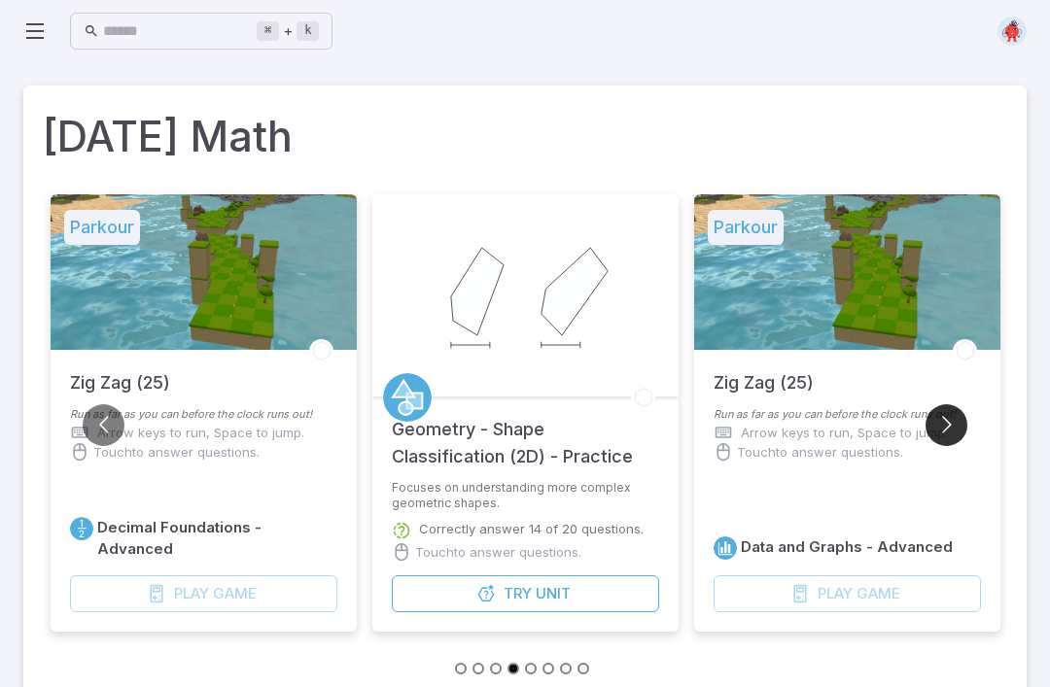
click at [949, 439] on button "Go to next slide" at bounding box center [947, 425] width 42 height 42
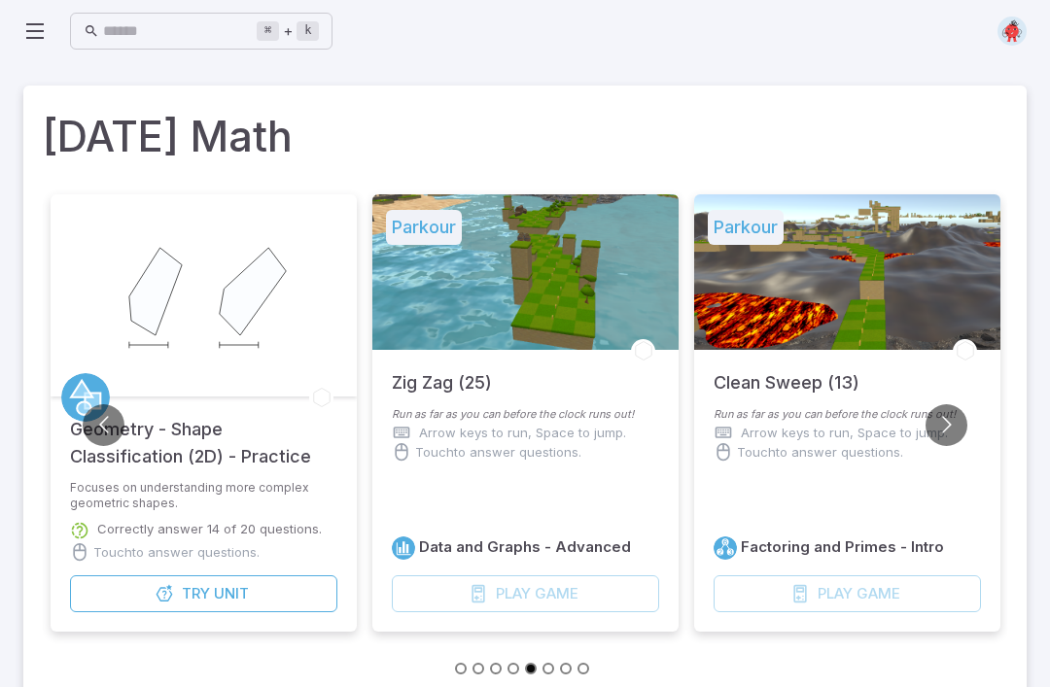
click at [932, 404] on div "Clean Sweep (13)" at bounding box center [847, 378] width 306 height 56
click at [941, 415] on button "Go to next slide" at bounding box center [947, 425] width 42 height 42
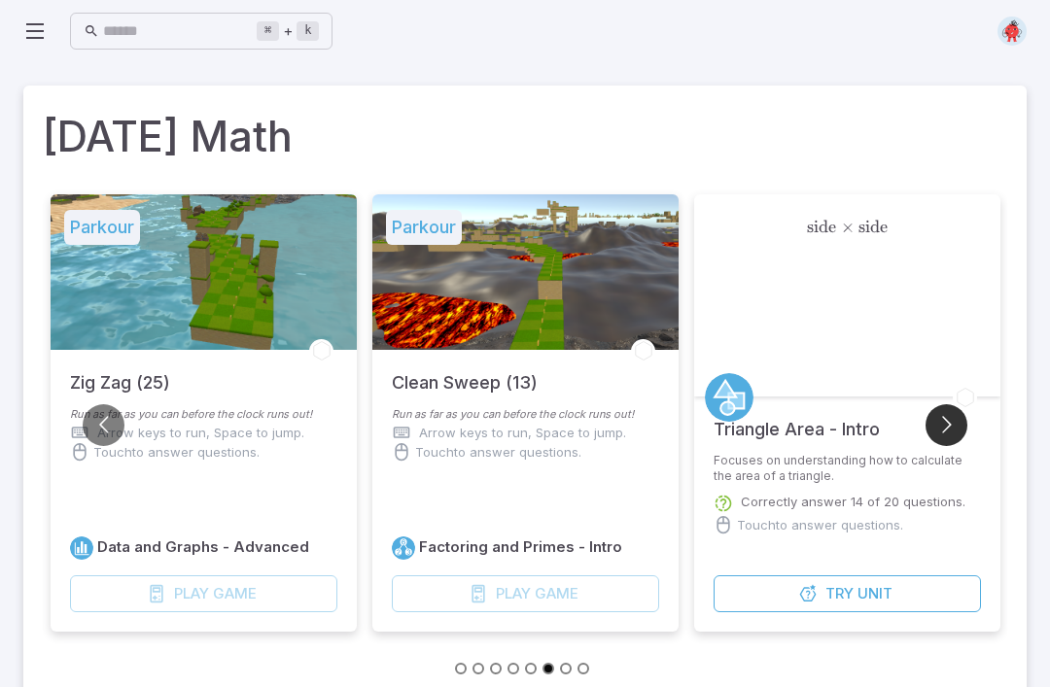
click at [938, 408] on button "Go to next slide" at bounding box center [947, 425] width 42 height 42
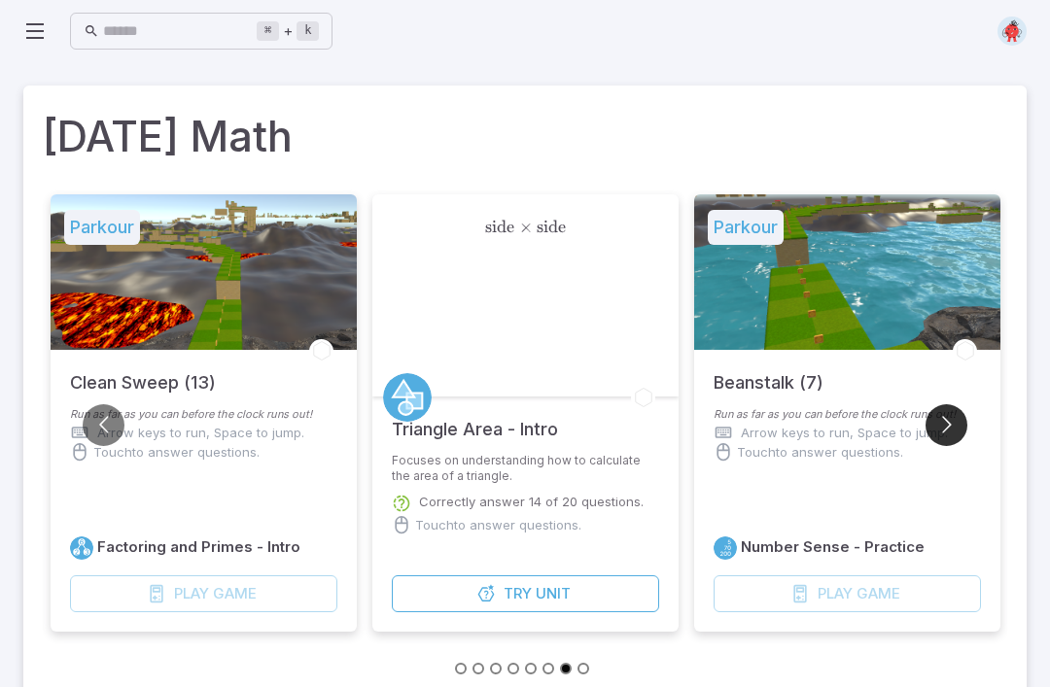
click at [937, 415] on button "Go to next slide" at bounding box center [947, 425] width 42 height 42
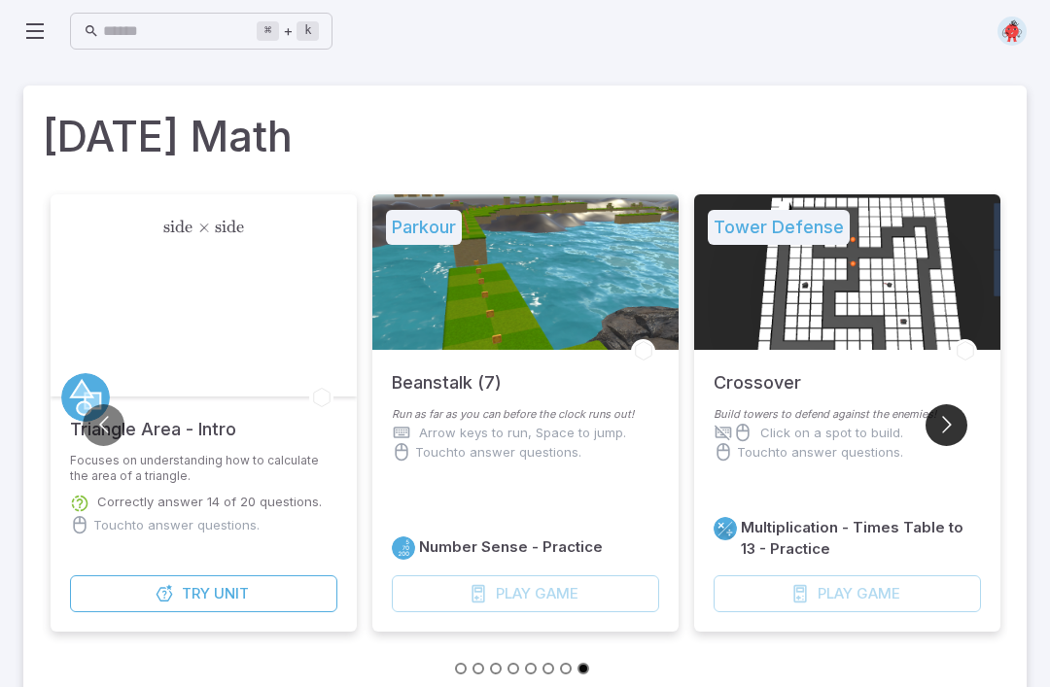
click at [933, 415] on button "Go to next slide" at bounding box center [947, 425] width 42 height 42
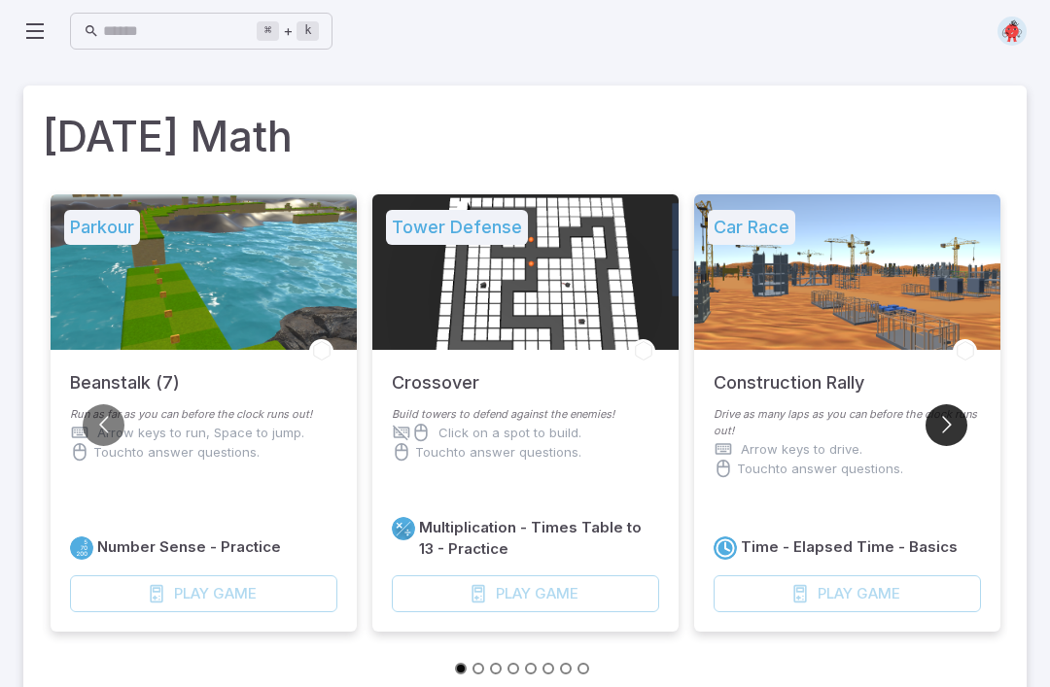
click at [934, 416] on button "Go to next slide" at bounding box center [947, 425] width 42 height 42
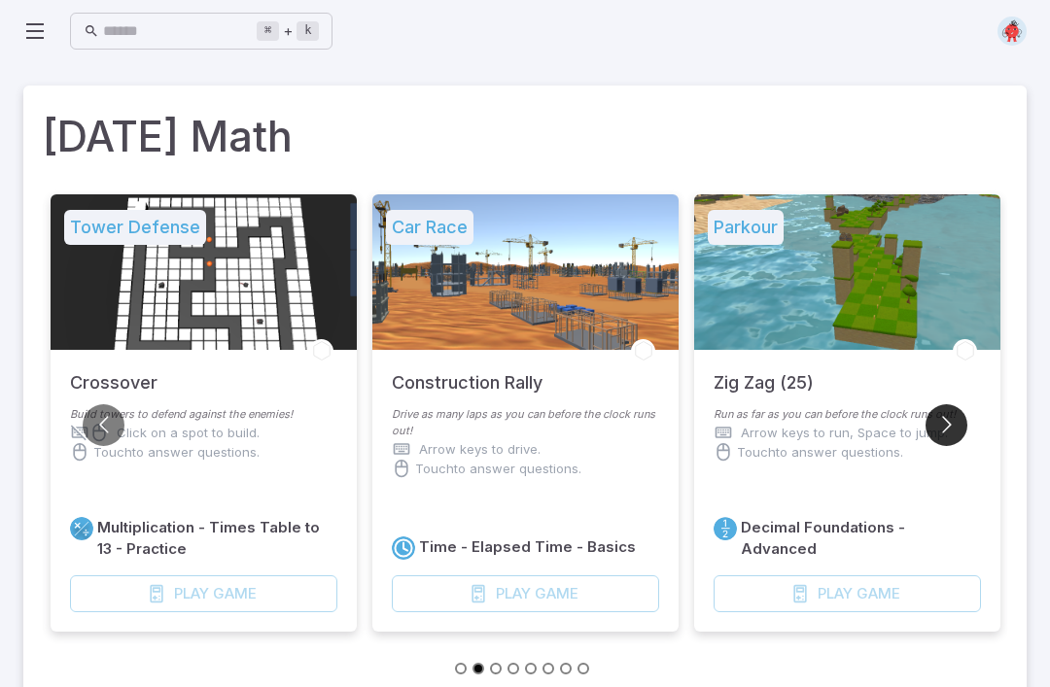
click at [934, 416] on button "Go to next slide" at bounding box center [947, 425] width 42 height 42
click at [940, 406] on button "Go to next slide" at bounding box center [947, 425] width 42 height 42
click at [940, 405] on button "Go to next slide" at bounding box center [947, 425] width 42 height 42
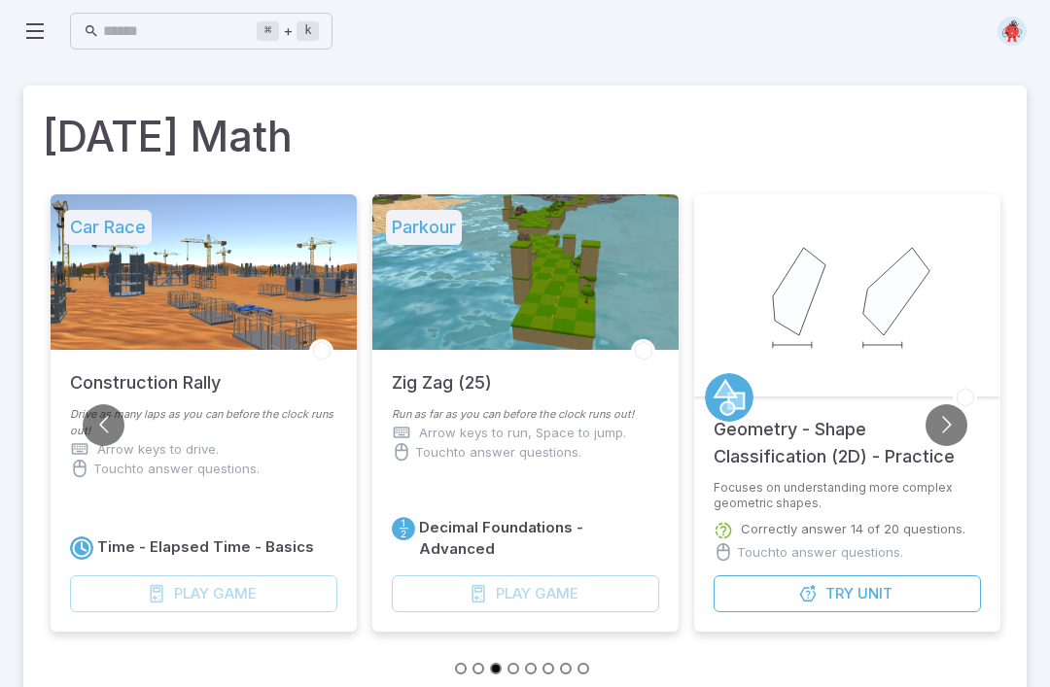
click at [522, 602] on div "Play Game" at bounding box center [525, 594] width 267 height 37
click at [443, 637] on li "Parkour Zig Zag (25) Run as far as you can before the clock runs out! Arrow key…" at bounding box center [526, 424] width 322 height 461
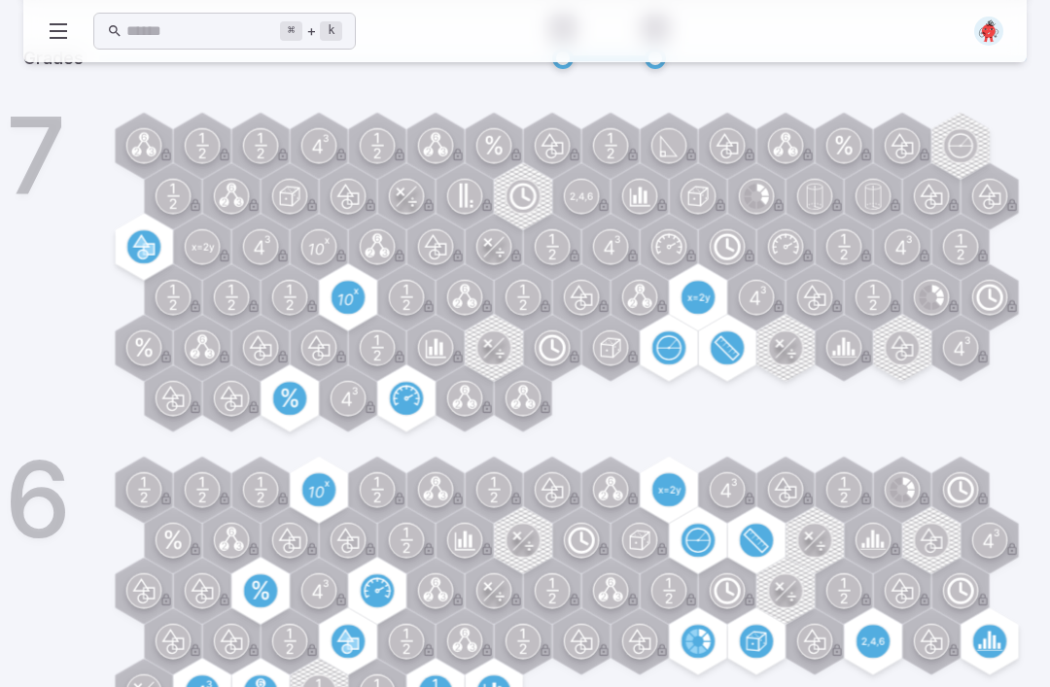
scroll to position [700, 0]
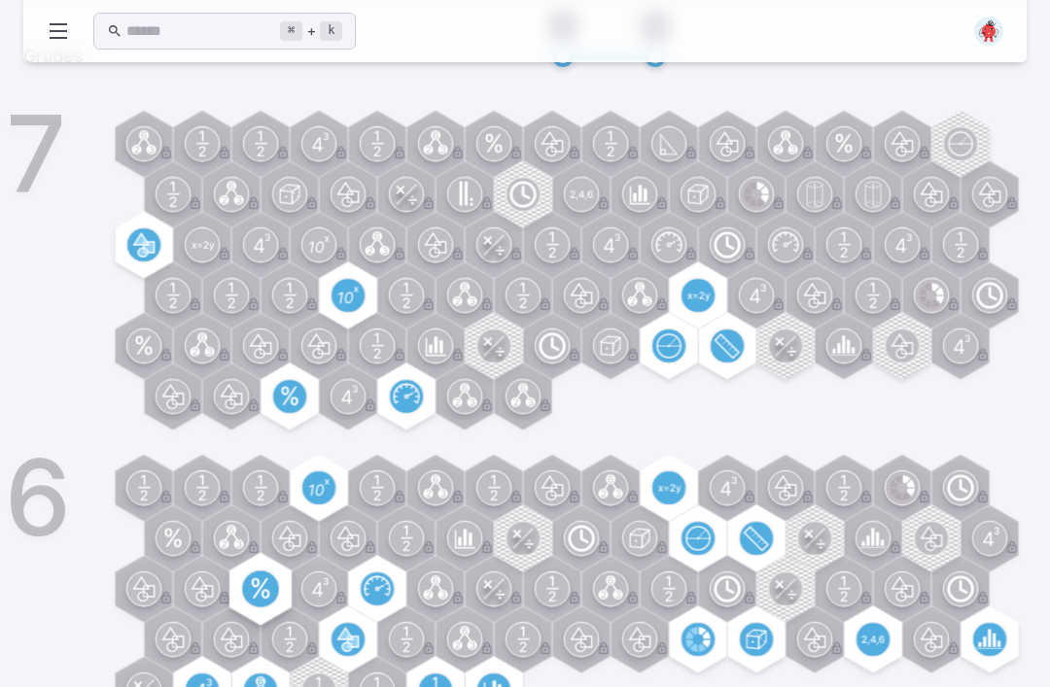
click at [256, 566] on div at bounding box center [261, 589] width 73 height 73
click at [284, 515] on div at bounding box center [290, 539] width 67 height 67
click at [308, 459] on div "6" at bounding box center [552, 593] width 949 height 268
click at [119, 299] on div "7" at bounding box center [552, 275] width 949 height 321
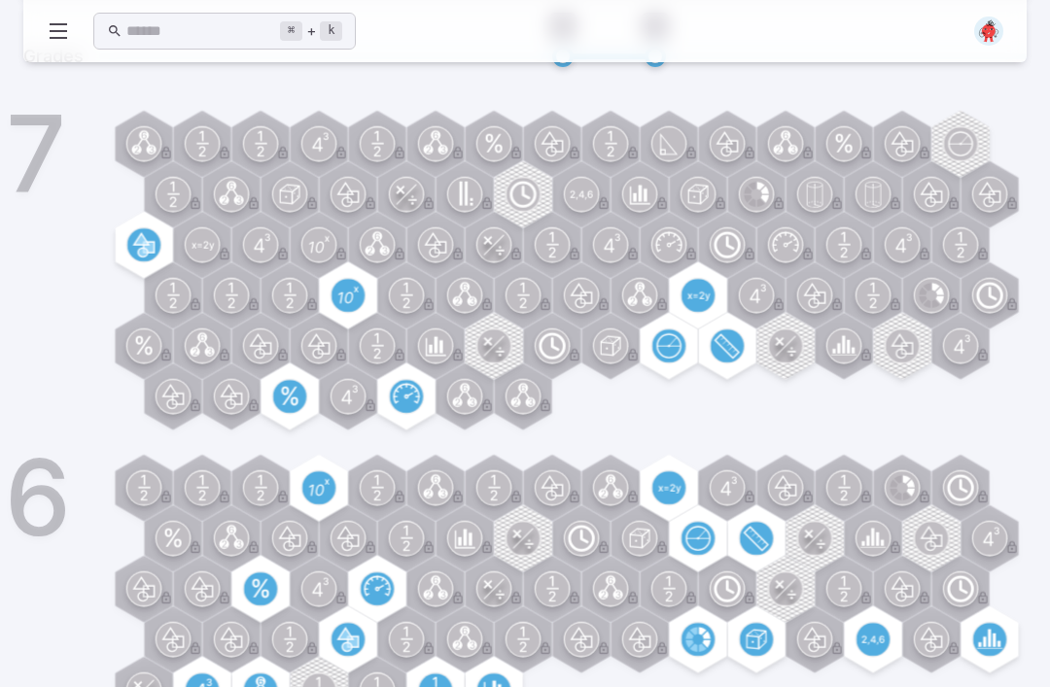
click at [140, 193] on div "7" at bounding box center [552, 275] width 949 height 321
click at [160, 196] on circle at bounding box center [173, 194] width 33 height 33
click at [214, 682] on circle at bounding box center [202, 690] width 37 height 37
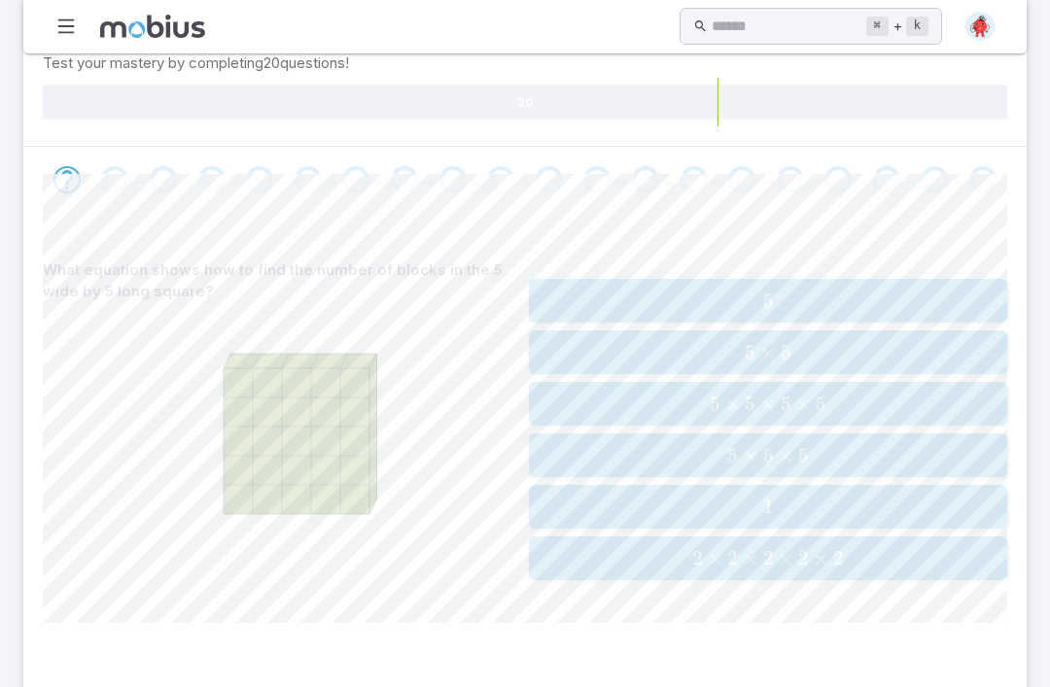
scroll to position [302, 0]
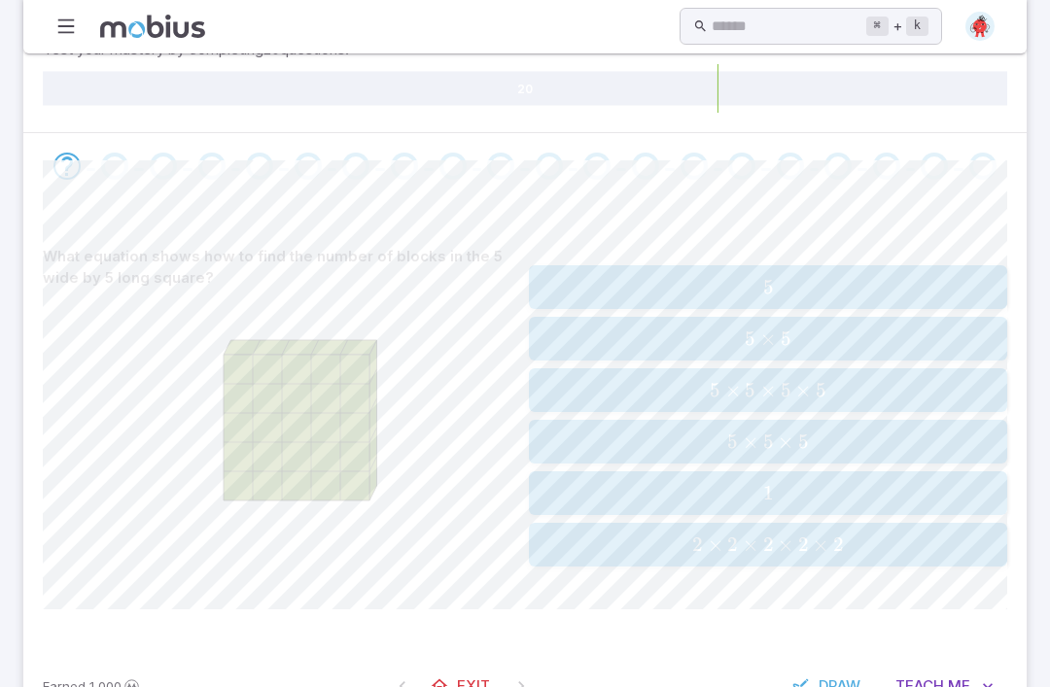
click at [854, 342] on span "5 × 5" at bounding box center [768, 339] width 466 height 24
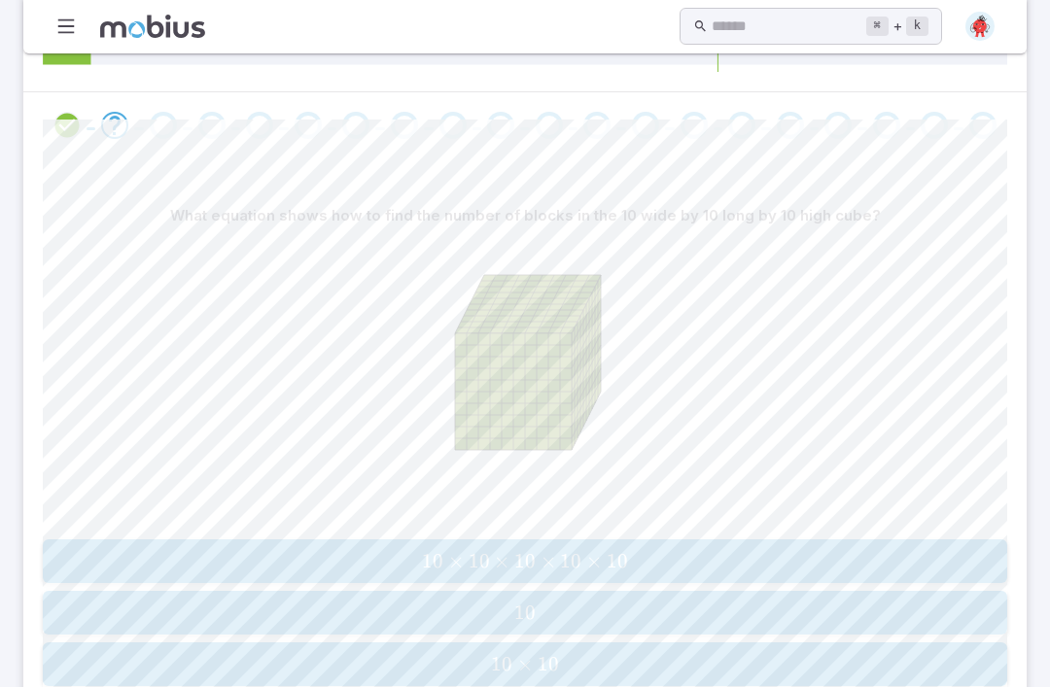
scroll to position [355, 0]
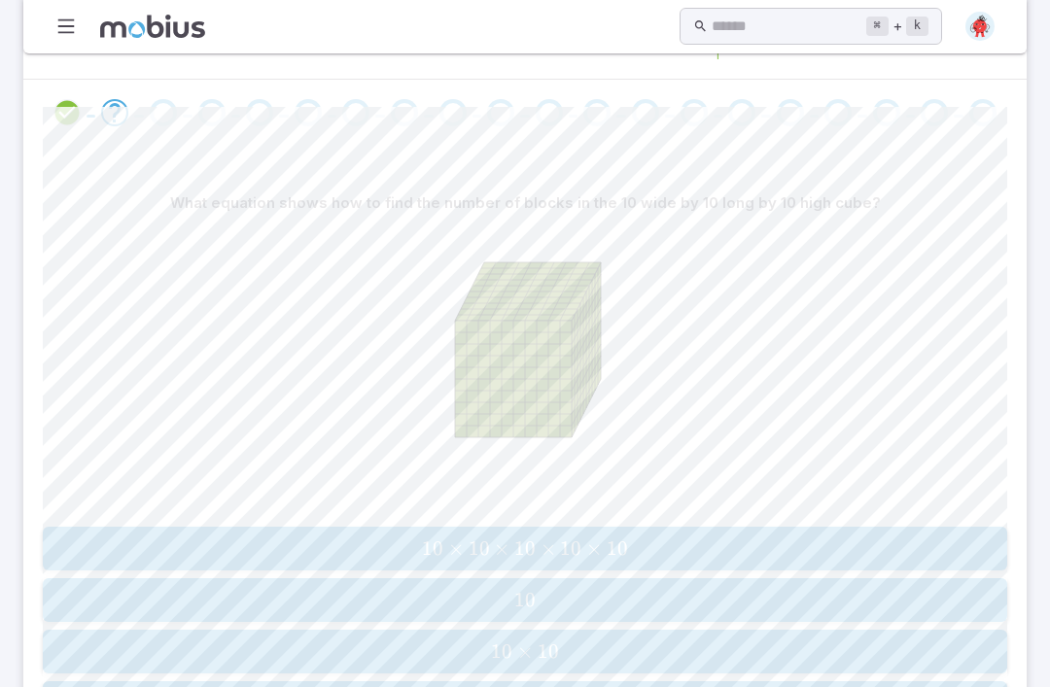
click at [654, 641] on span "10 × 10" at bounding box center [525, 653] width 952 height 24
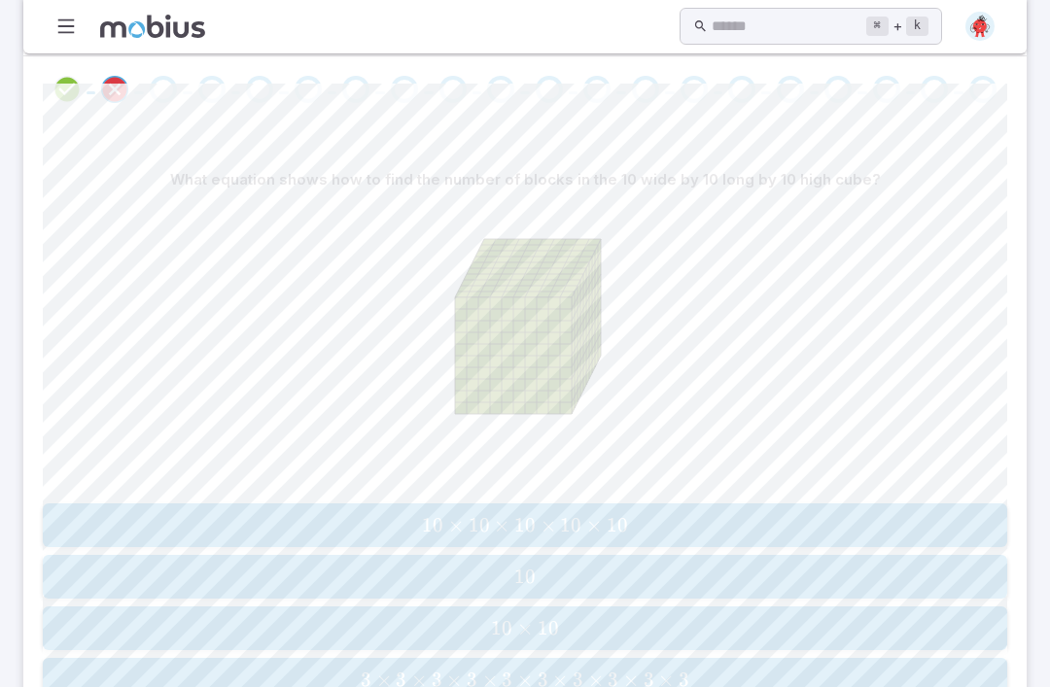
scroll to position [302, 0]
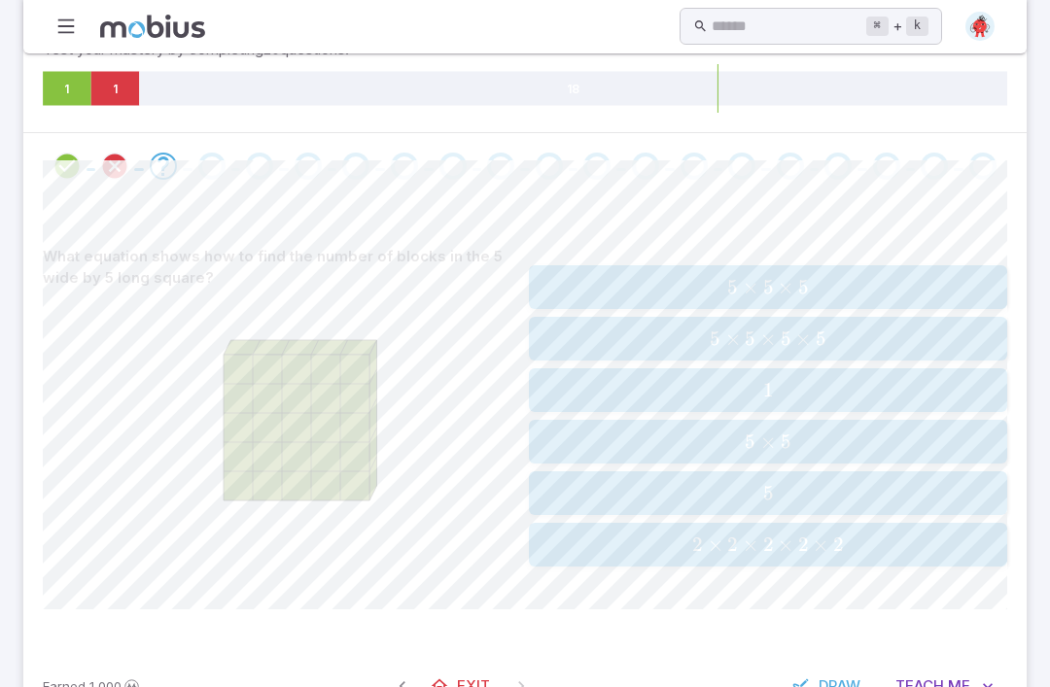
click at [810, 435] on span "5 × 5" at bounding box center [768, 442] width 466 height 24
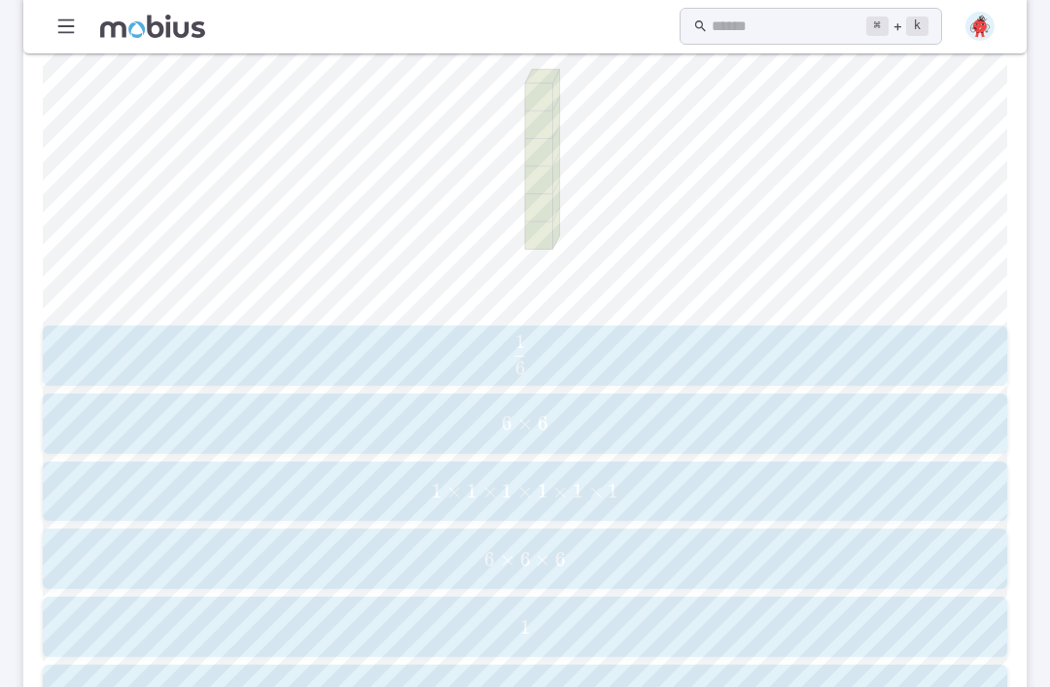
scroll to position [562, 0]
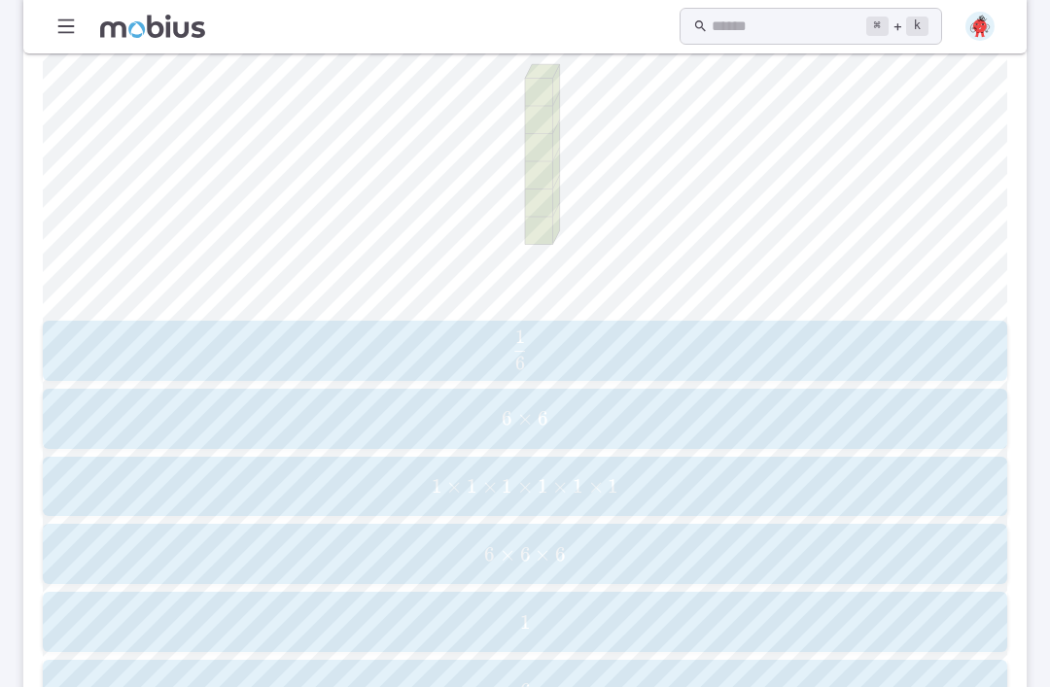
click at [631, 686] on span "6" at bounding box center [525, 691] width 952 height 24
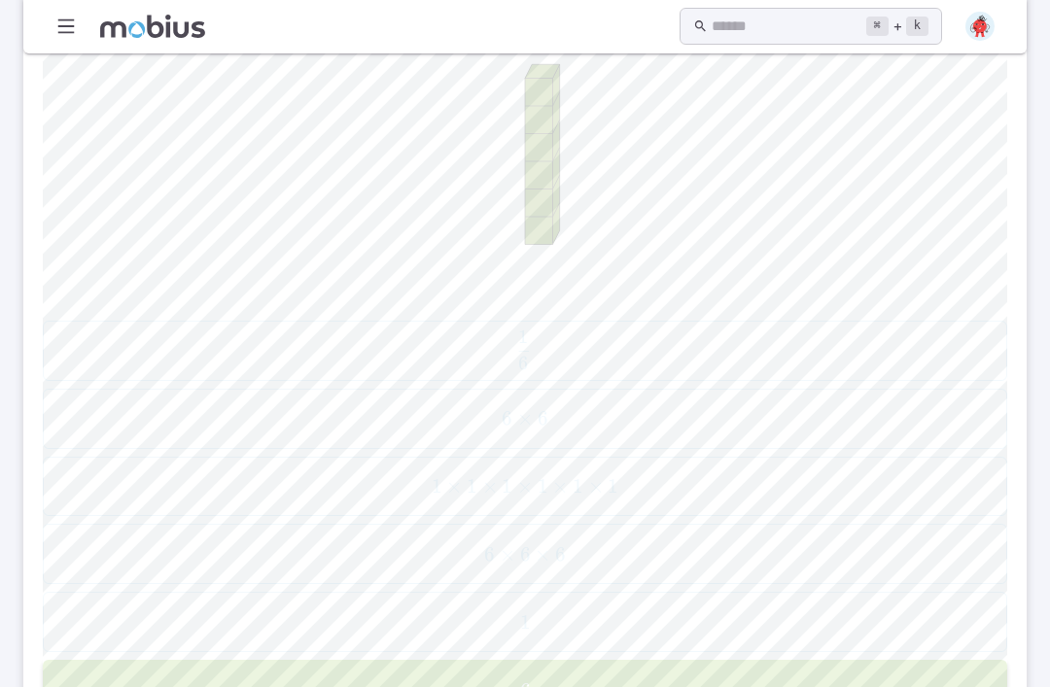
scroll to position [326, 0]
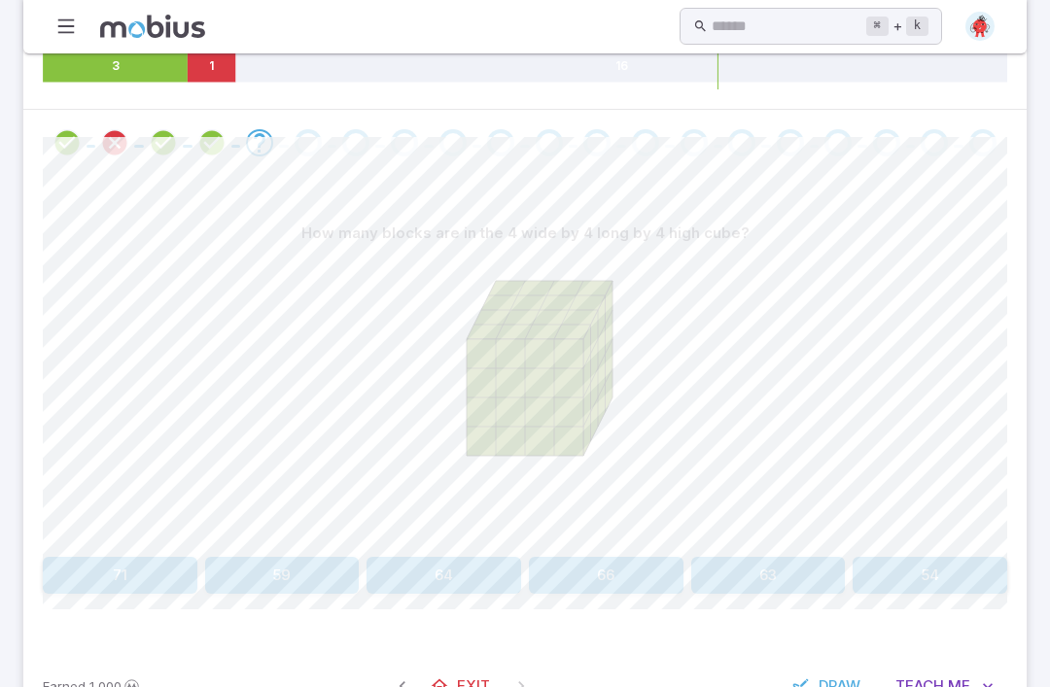
click at [1001, 241] on div "How many blocks are in the 4 wide by 4 long by 4 high cube?" at bounding box center [525, 233] width 965 height 37
click at [845, 668] on button "Draw" at bounding box center [828, 686] width 92 height 37
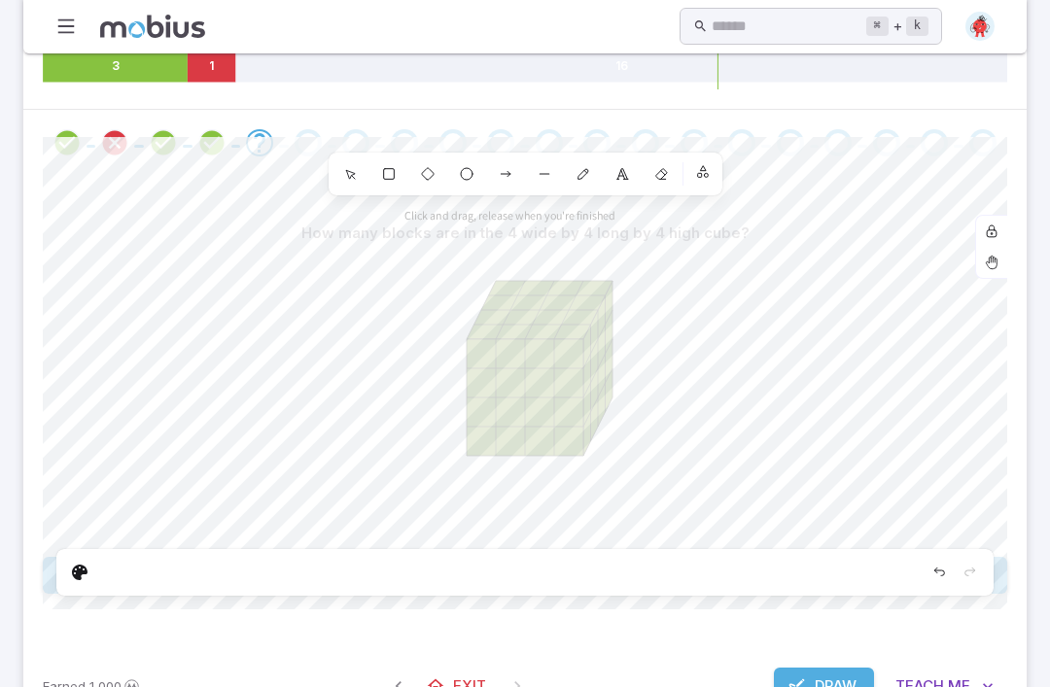
click at [831, 676] on span "Draw" at bounding box center [836, 686] width 42 height 21
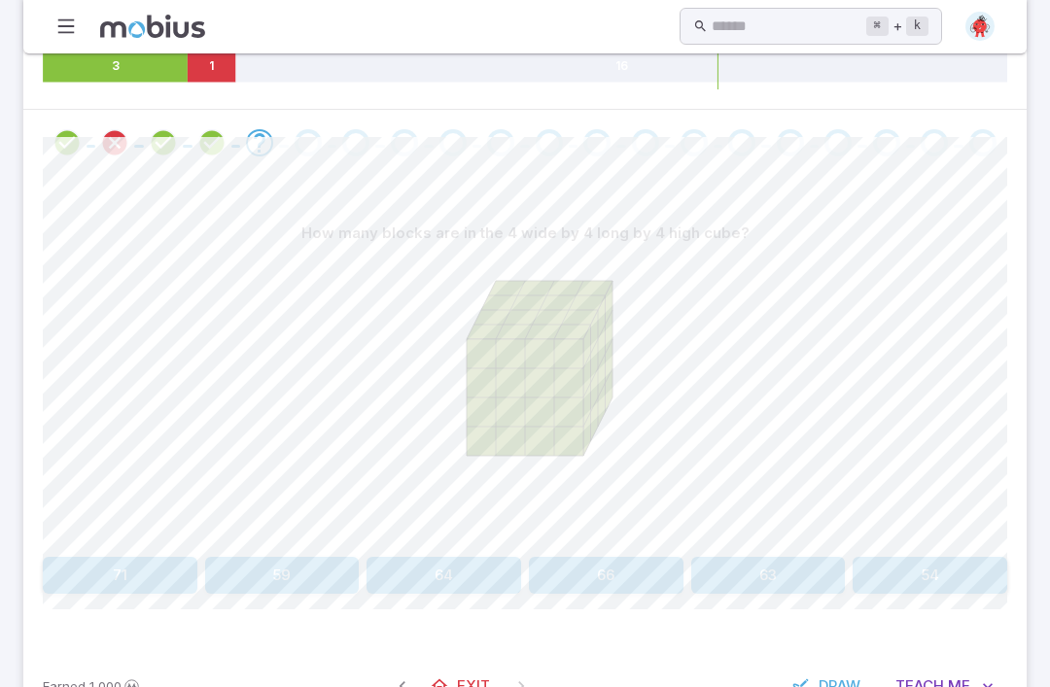
click at [824, 379] on div at bounding box center [525, 401] width 965 height 298
click at [939, 563] on button "54" at bounding box center [930, 575] width 155 height 37
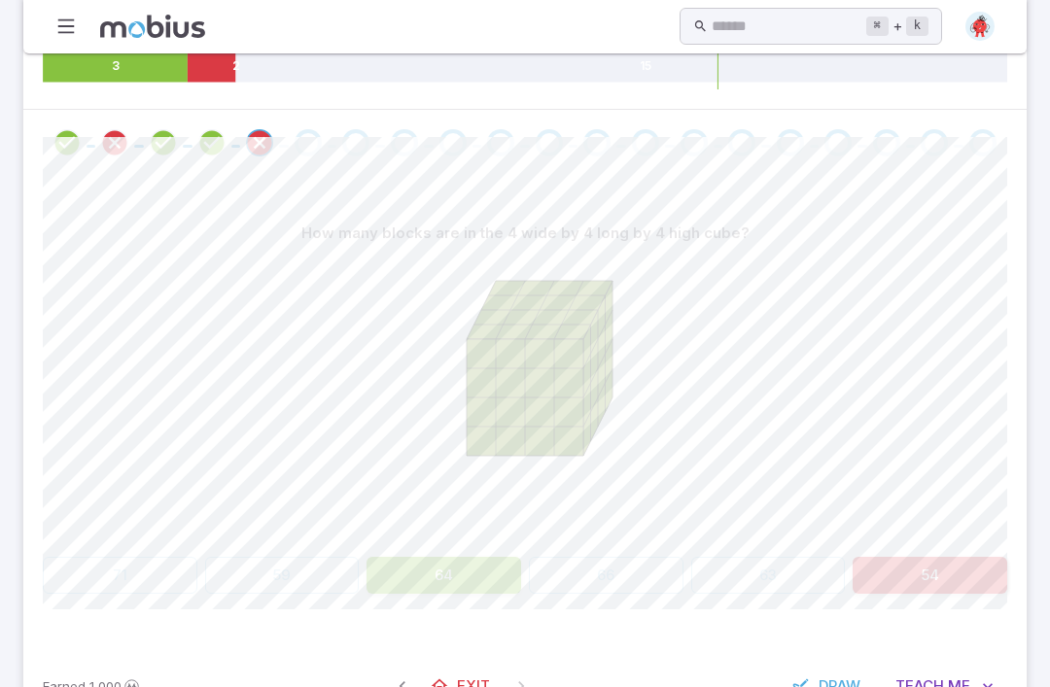
scroll to position [302, 0]
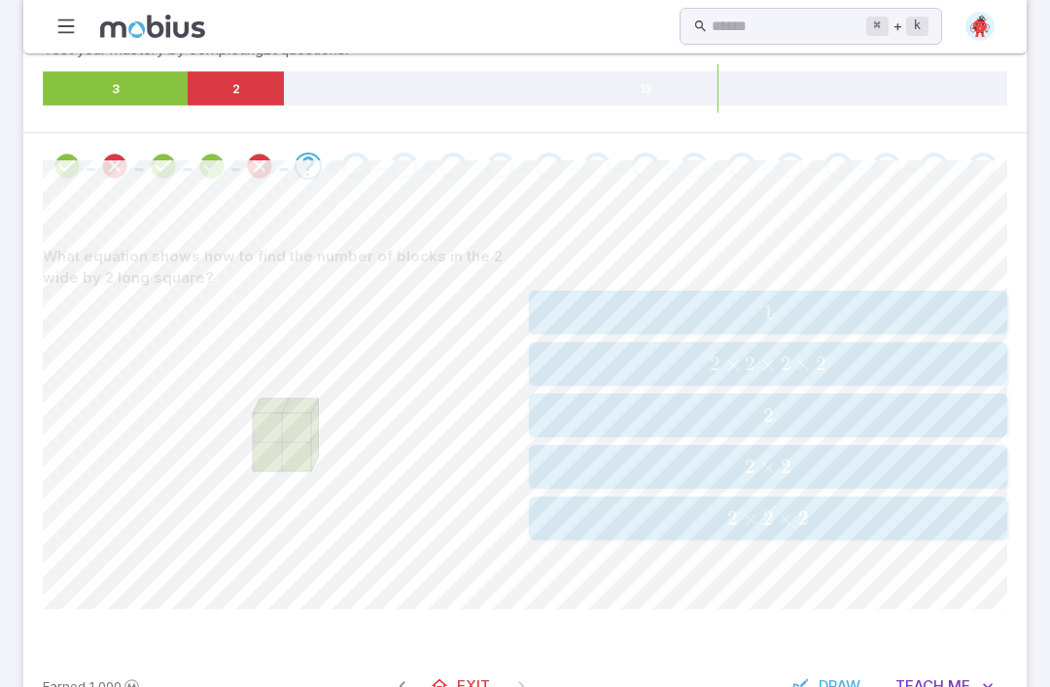
click at [801, 455] on span "2 × 2" at bounding box center [768, 467] width 466 height 24
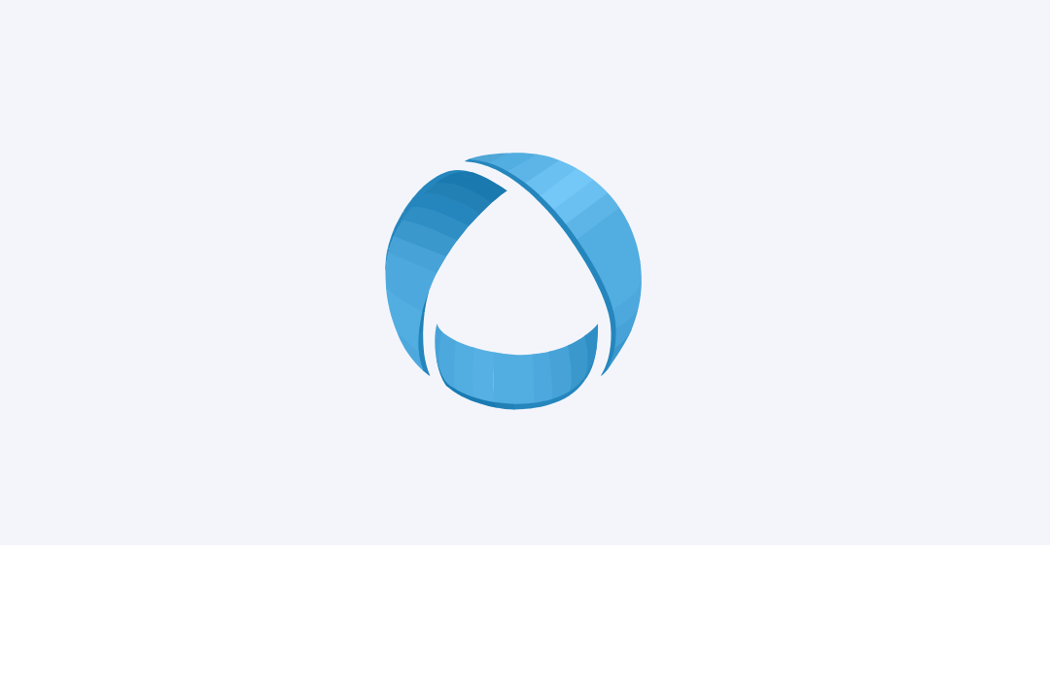
scroll to position [142, 0]
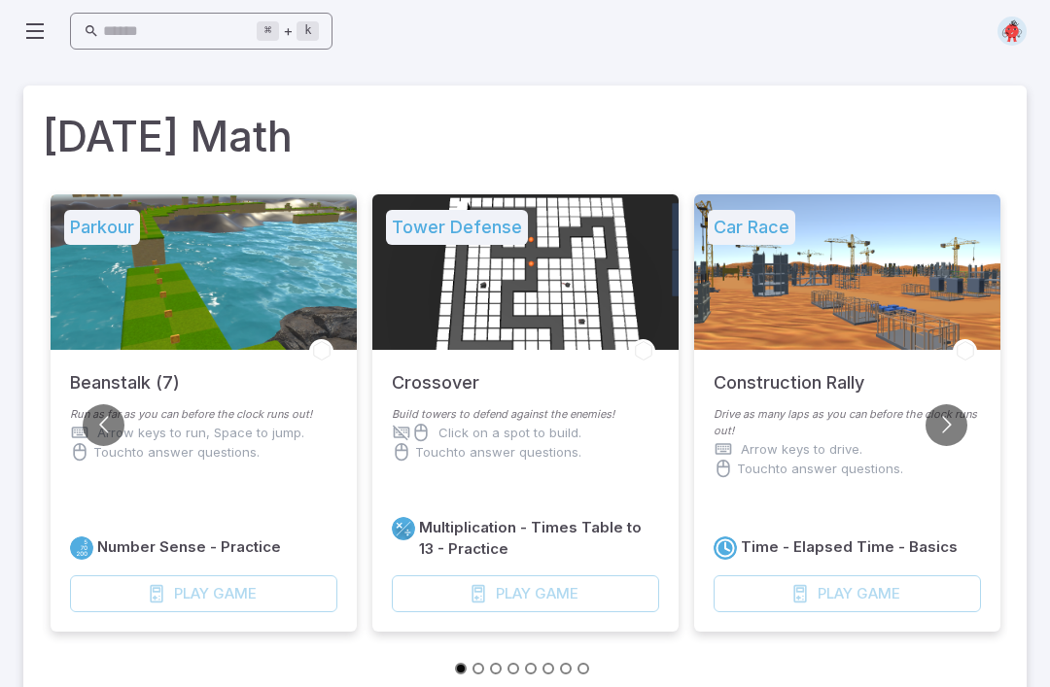
click at [247, 18] on input "text" at bounding box center [180, 32] width 154 height 38
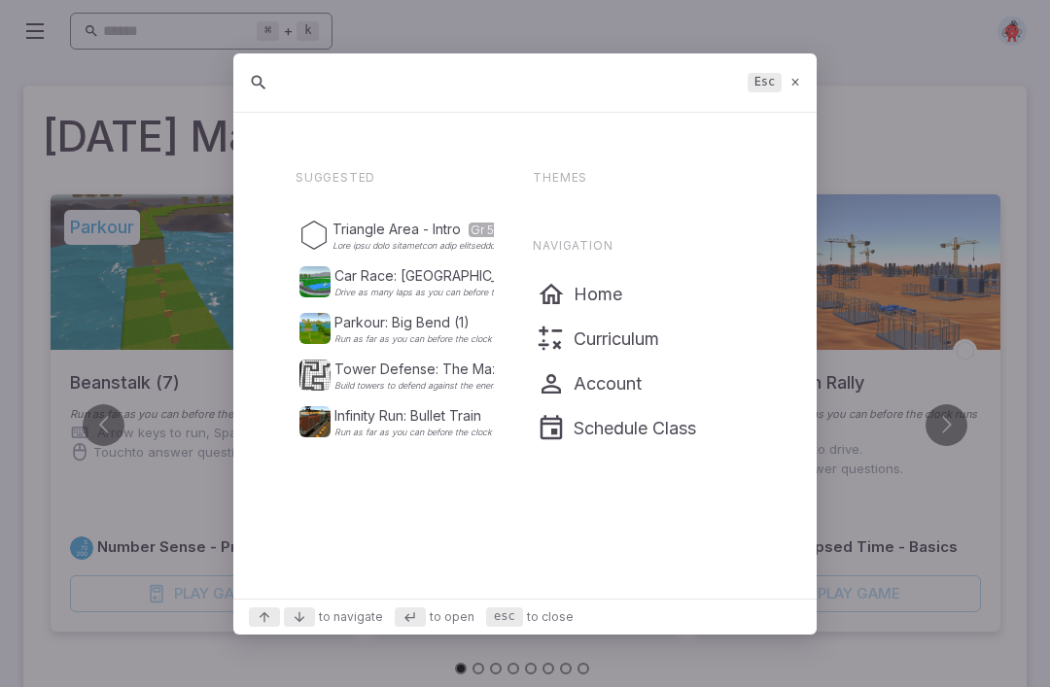
click at [246, 18] on div at bounding box center [525, 343] width 1050 height 687
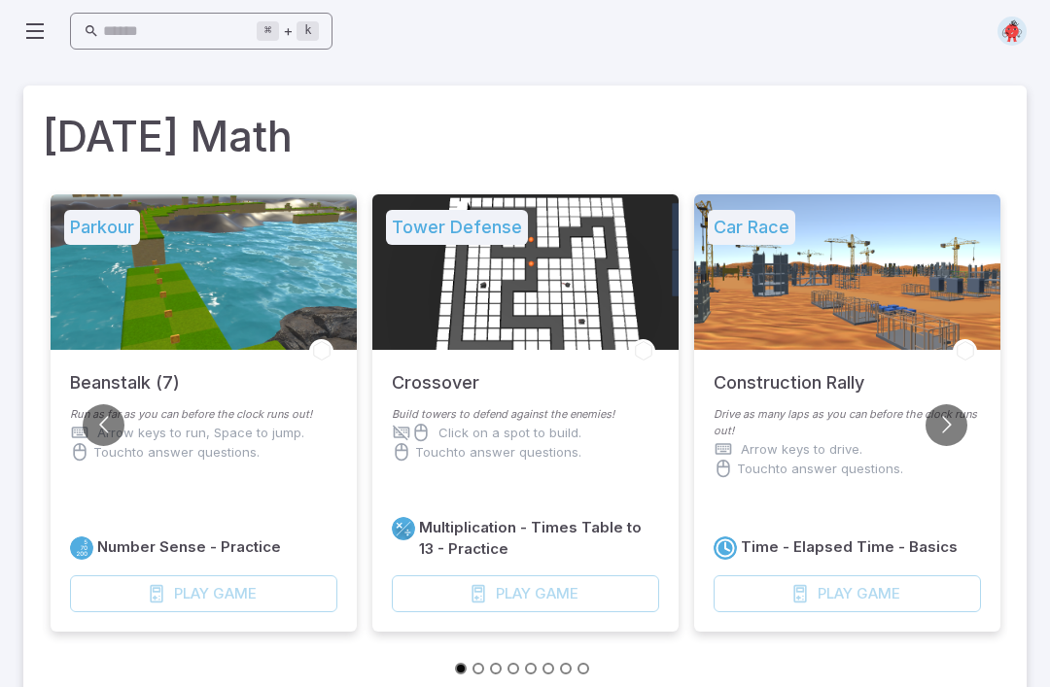
click at [257, 20] on input "text" at bounding box center [180, 32] width 154 height 38
